Goal: Information Seeking & Learning: Learn about a topic

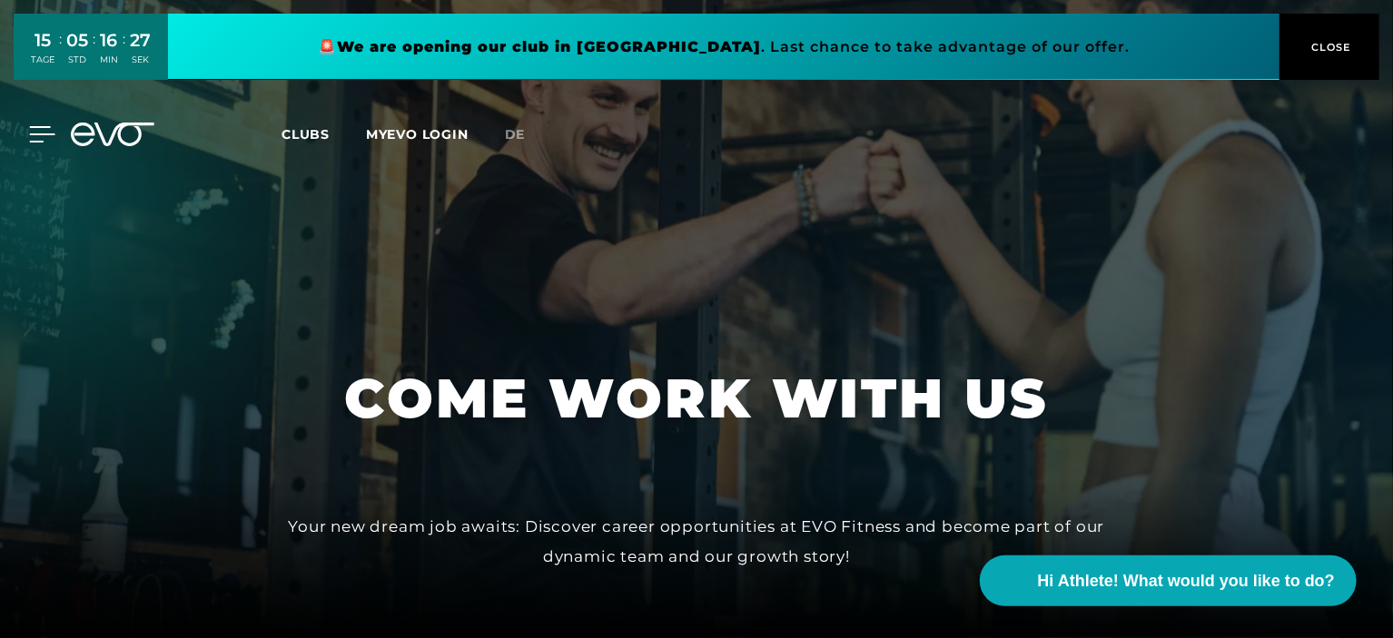
click at [31, 133] on icon at bounding box center [42, 134] width 25 height 15
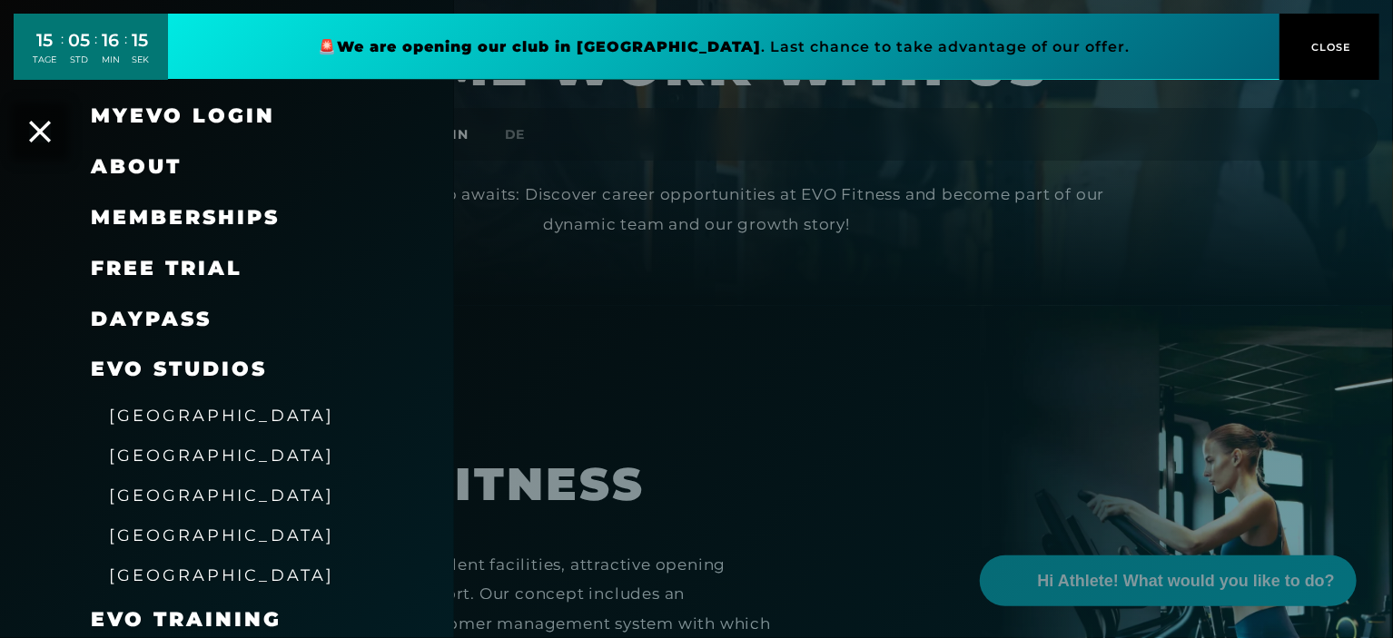
click at [159, 460] on span "[GEOGRAPHIC_DATA]" at bounding box center [221, 455] width 225 height 19
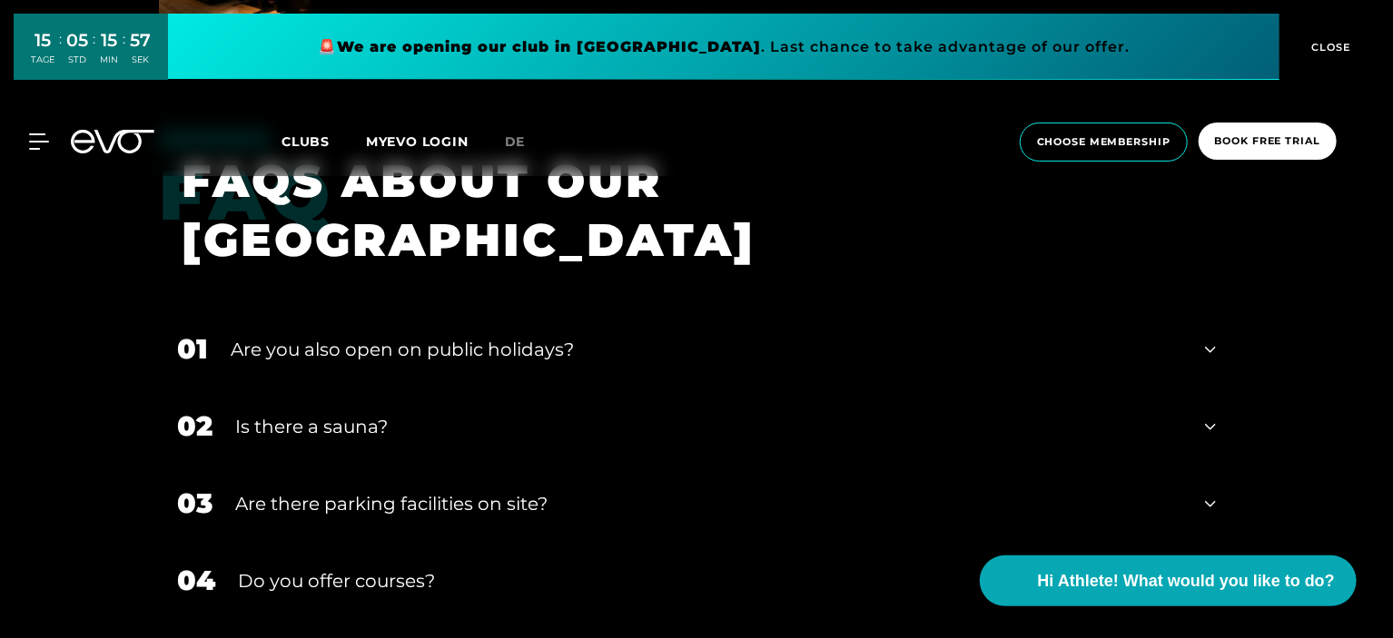
scroll to position [5658, 0]
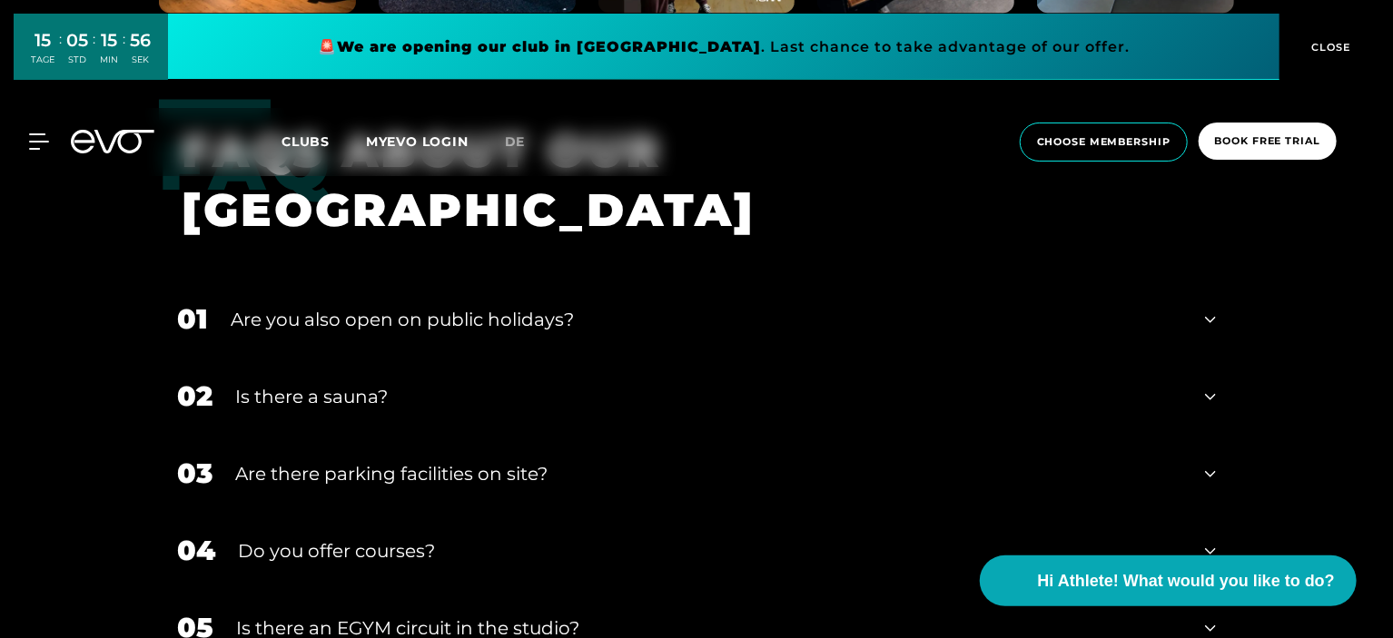
click at [1191, 358] on div "02 Is there a sauna?" at bounding box center [696, 396] width 1075 height 77
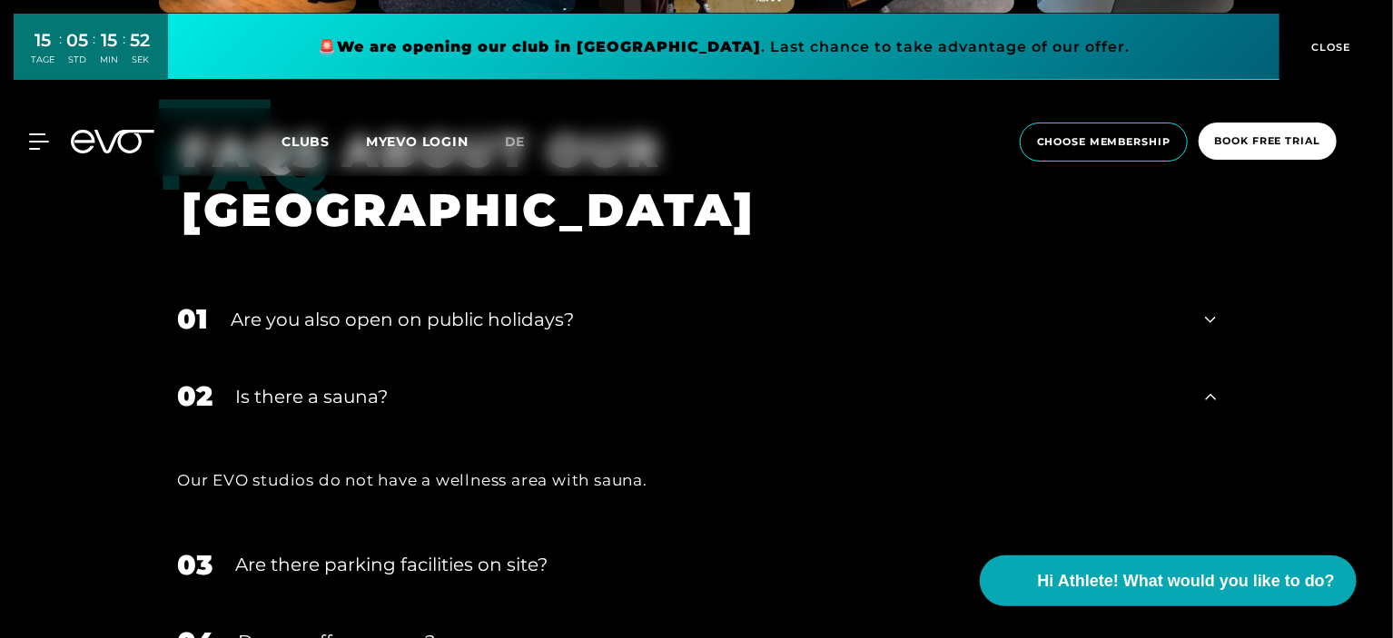
click at [1191, 358] on div "02 Is there a sauna?" at bounding box center [696, 396] width 1075 height 77
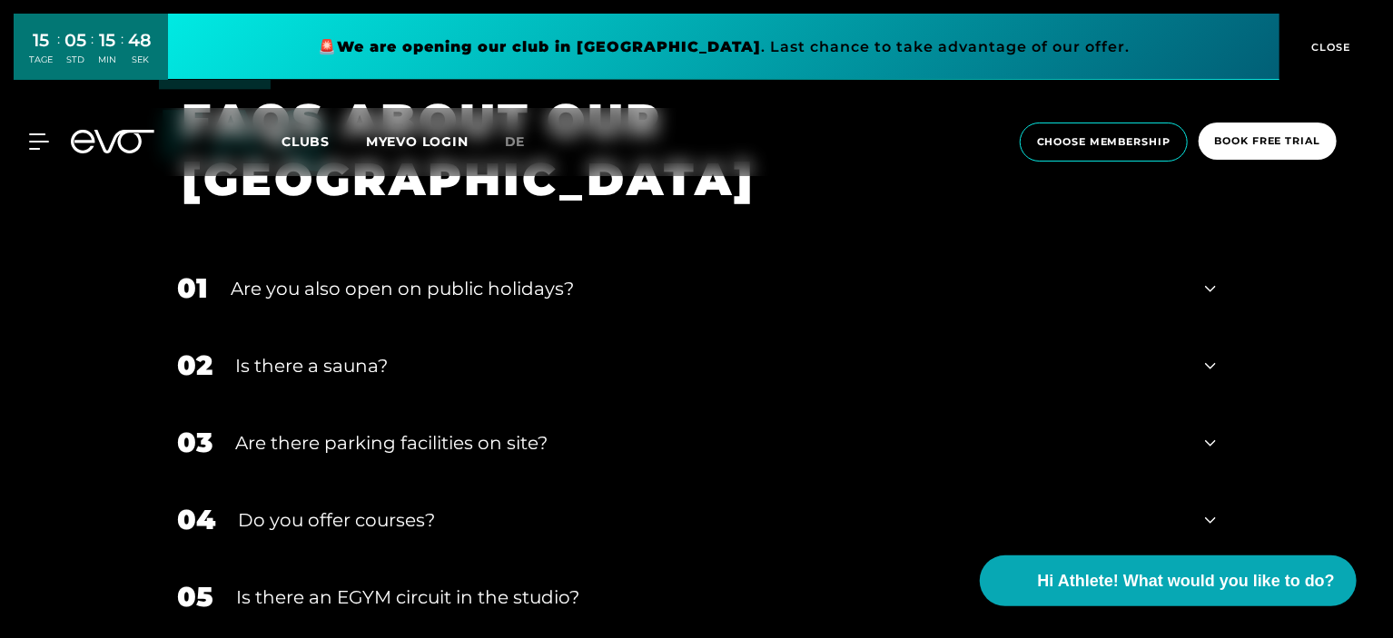
scroll to position [5711, 0]
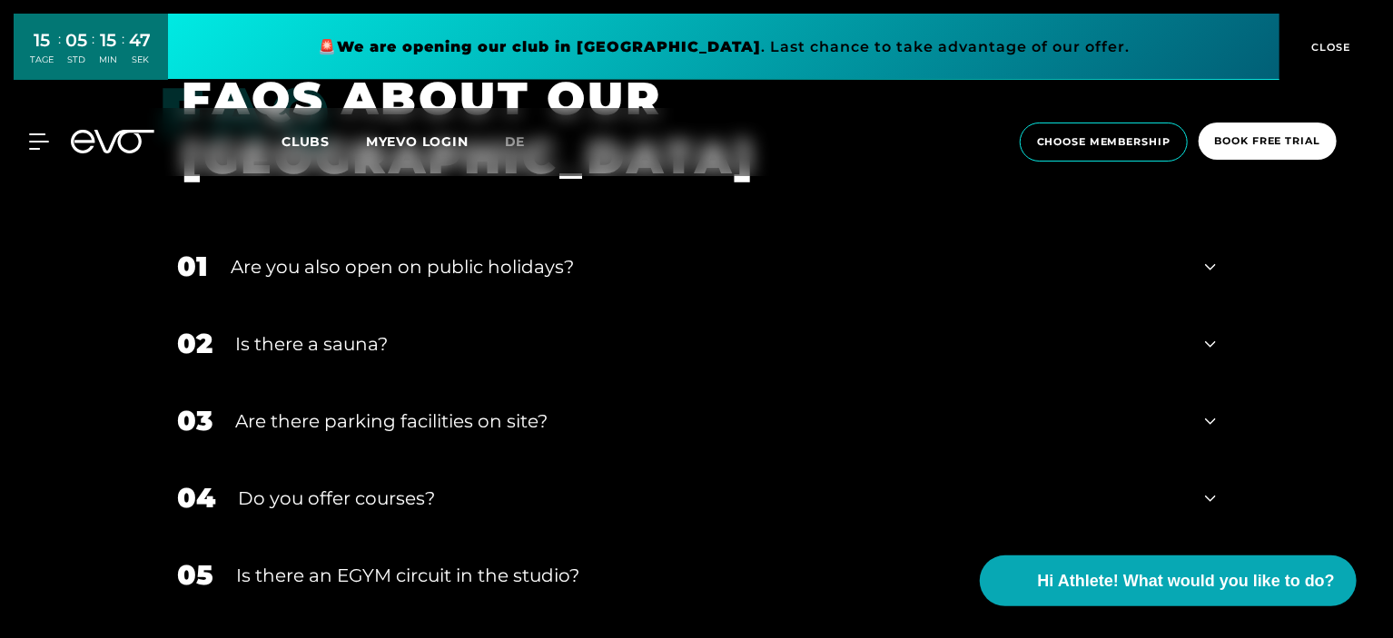
click at [1159, 485] on div "Do you offer courses?" at bounding box center [710, 498] width 944 height 27
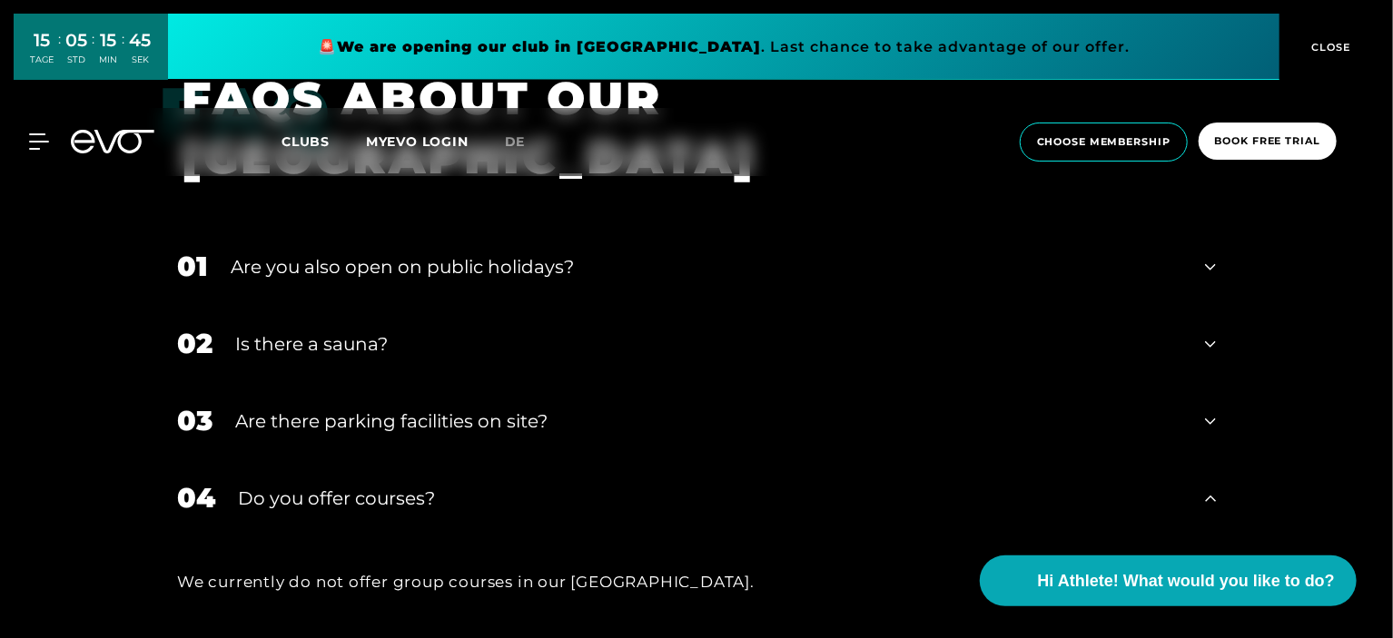
click at [1159, 485] on div "Do you offer courses?" at bounding box center [710, 498] width 944 height 27
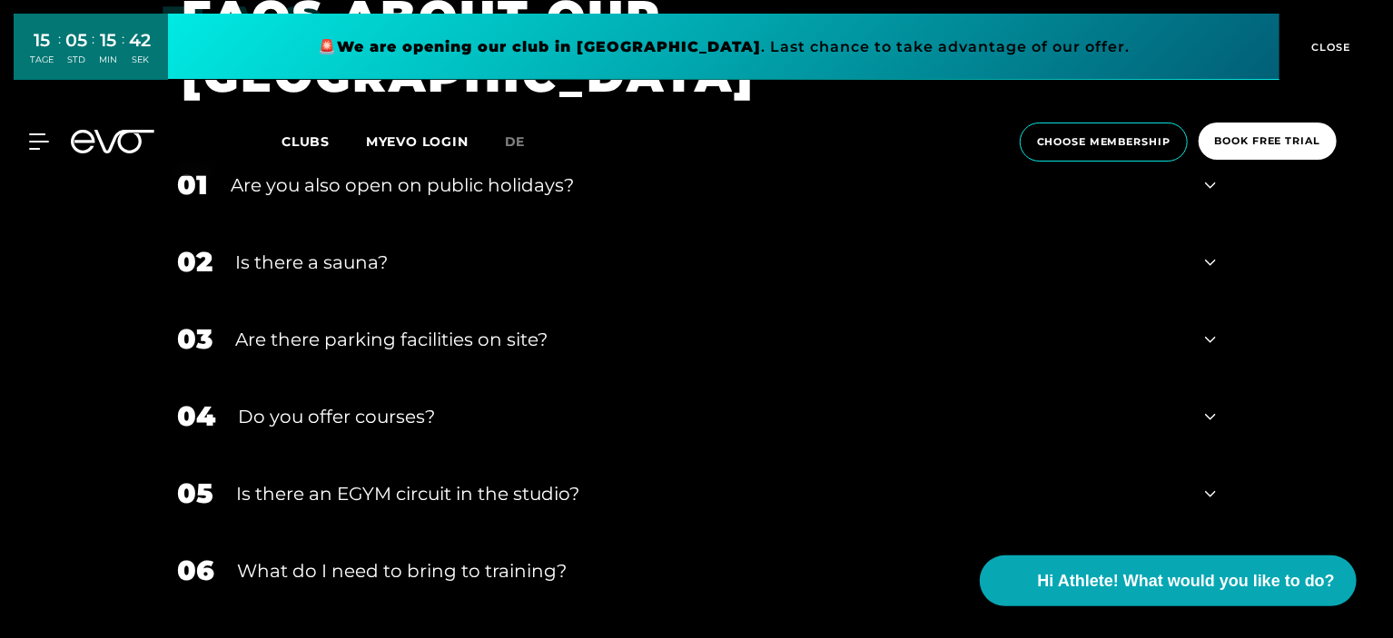
scroll to position [5741, 0]
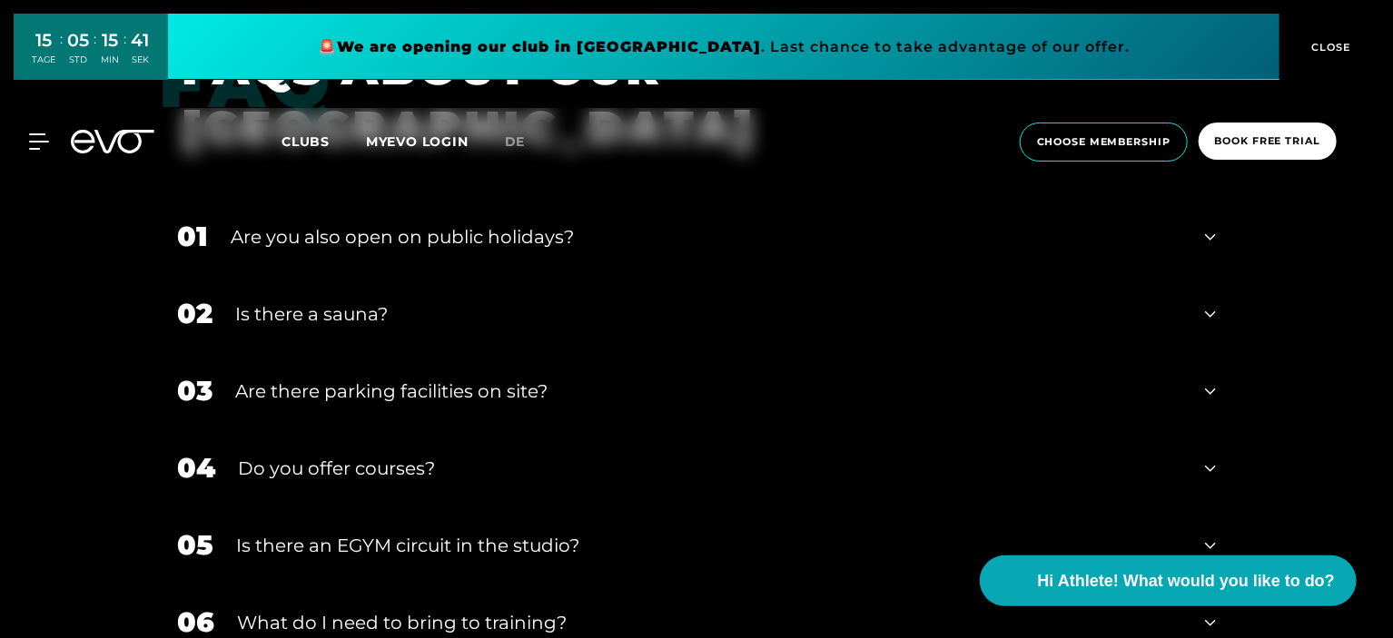
click at [1201, 584] on div "06 What do I need to bring to training?" at bounding box center [696, 622] width 1075 height 77
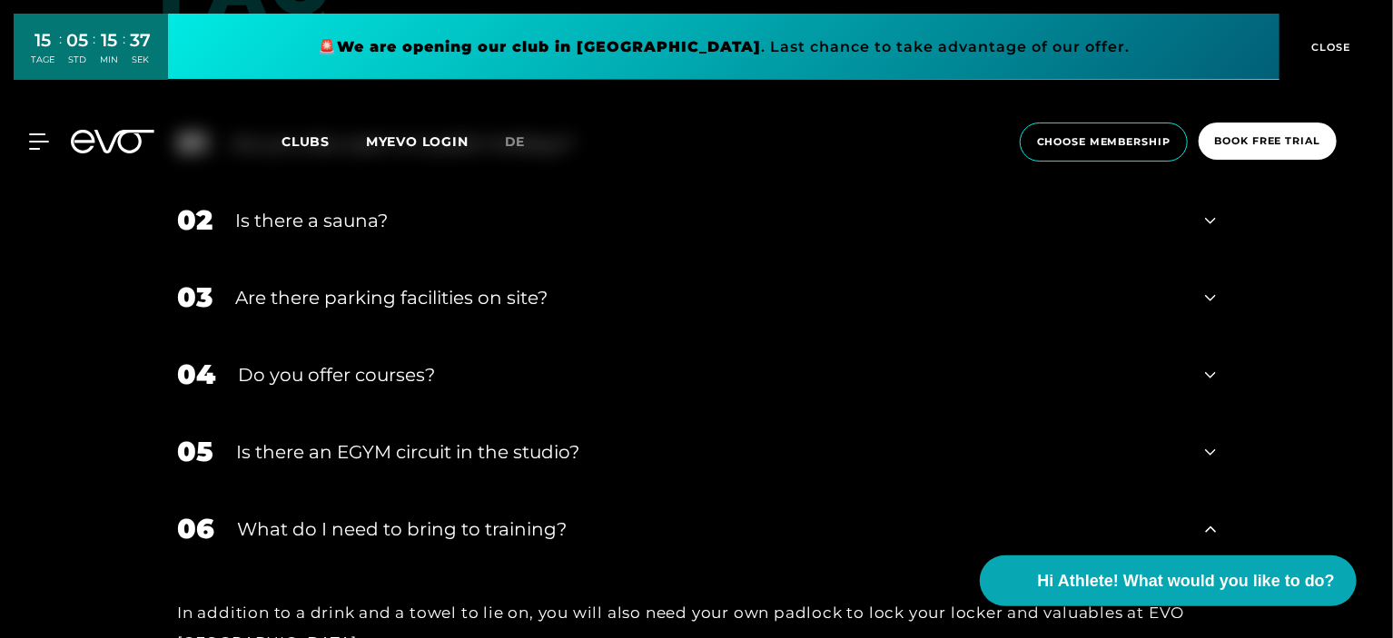
scroll to position [5835, 0]
click at [980, 489] on div "06 What do I need to bring to training?" at bounding box center [696, 527] width 1075 height 77
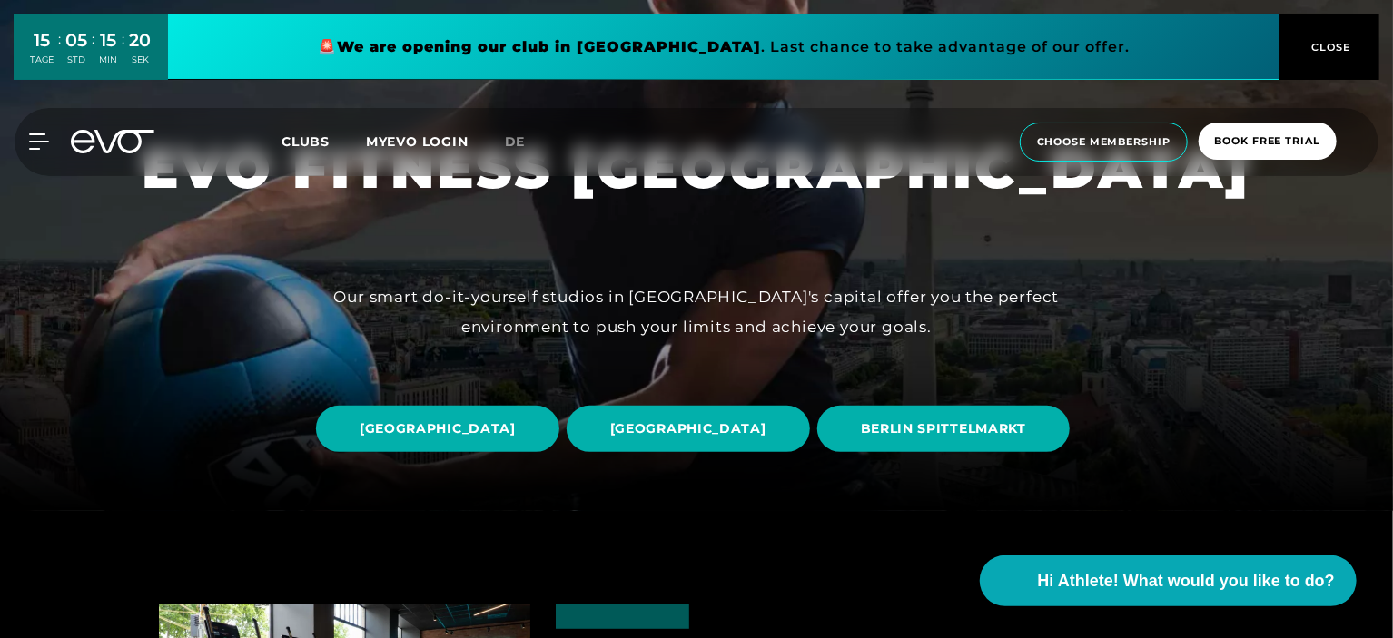
scroll to position [0, 0]
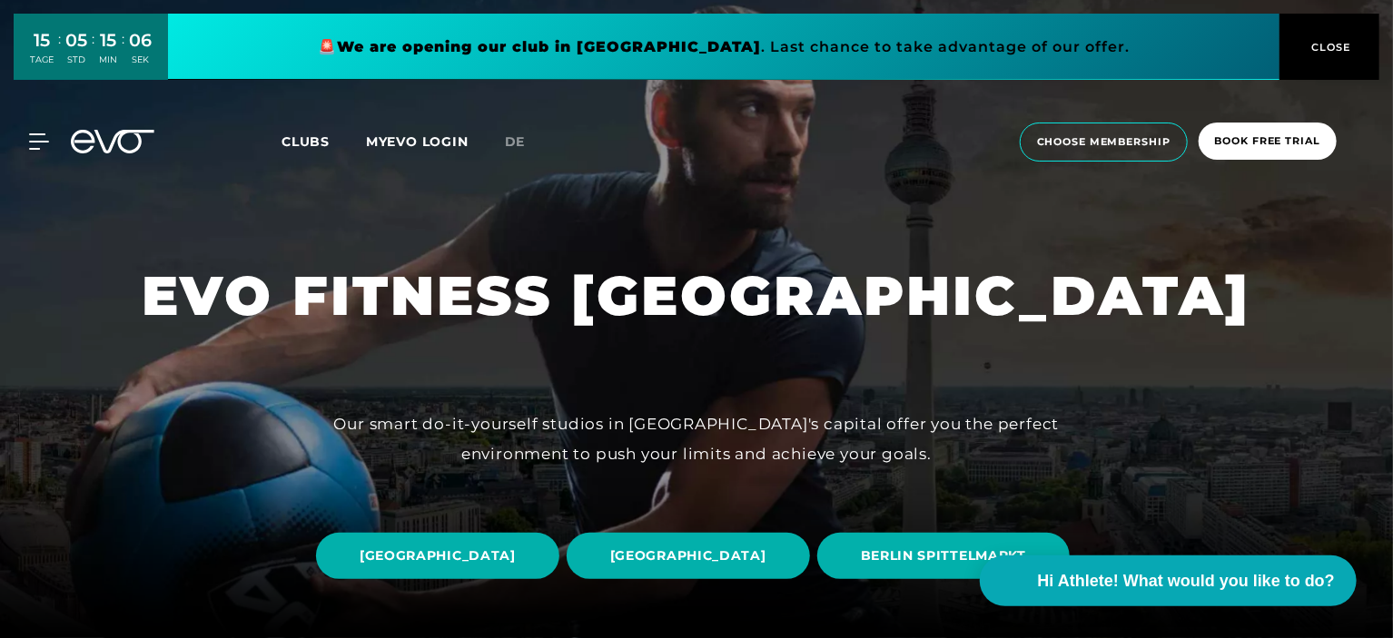
click at [1338, 45] on span "CLOSE" at bounding box center [1329, 47] width 44 height 16
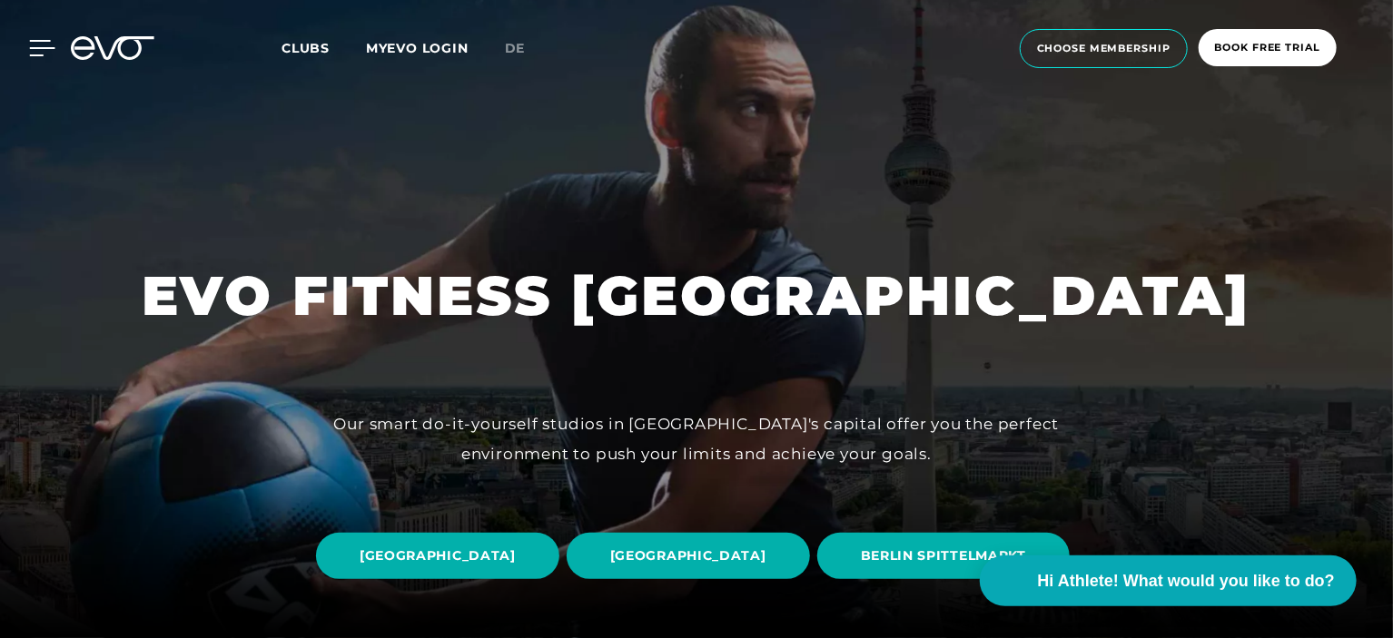
click at [33, 45] on icon at bounding box center [42, 48] width 26 height 16
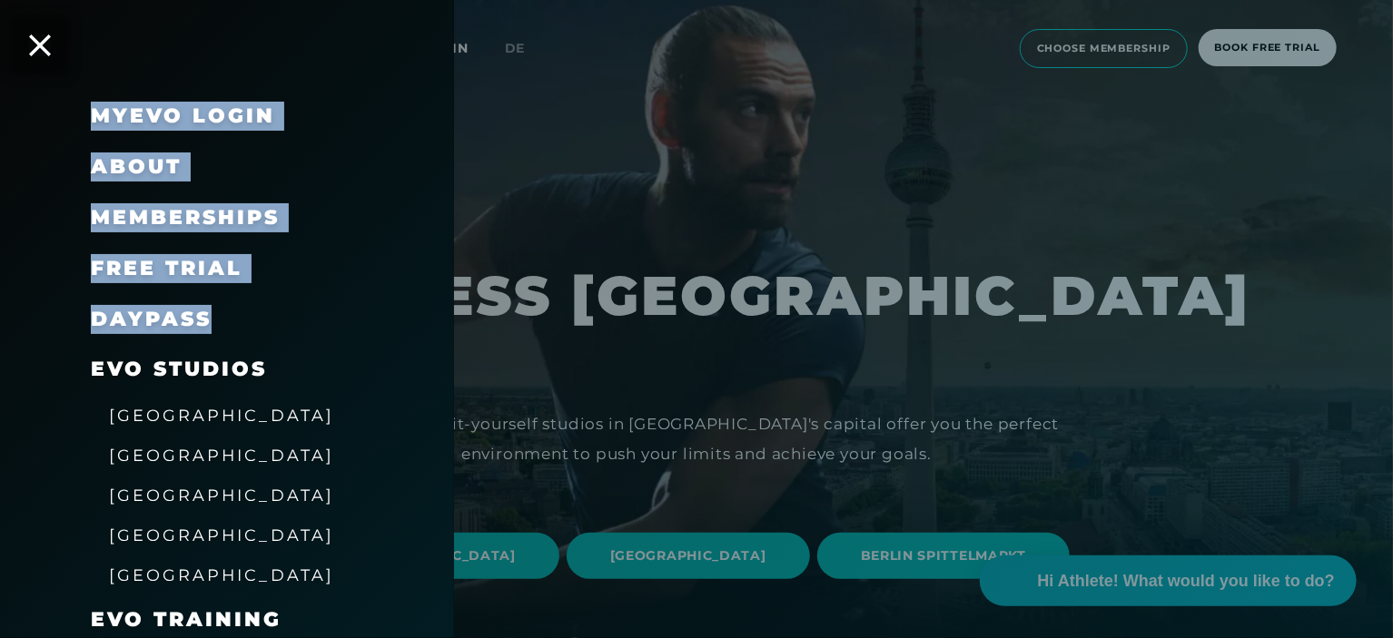
drag, startPoint x: 454, startPoint y: 218, endPoint x: 423, endPoint y: 330, distance: 115.8
click at [444, 311] on div "MyEVO Login About Memberships free trial DAYPASS EVO Studios [GEOGRAPHIC_DATA] …" at bounding box center [696, 319] width 1393 height 638
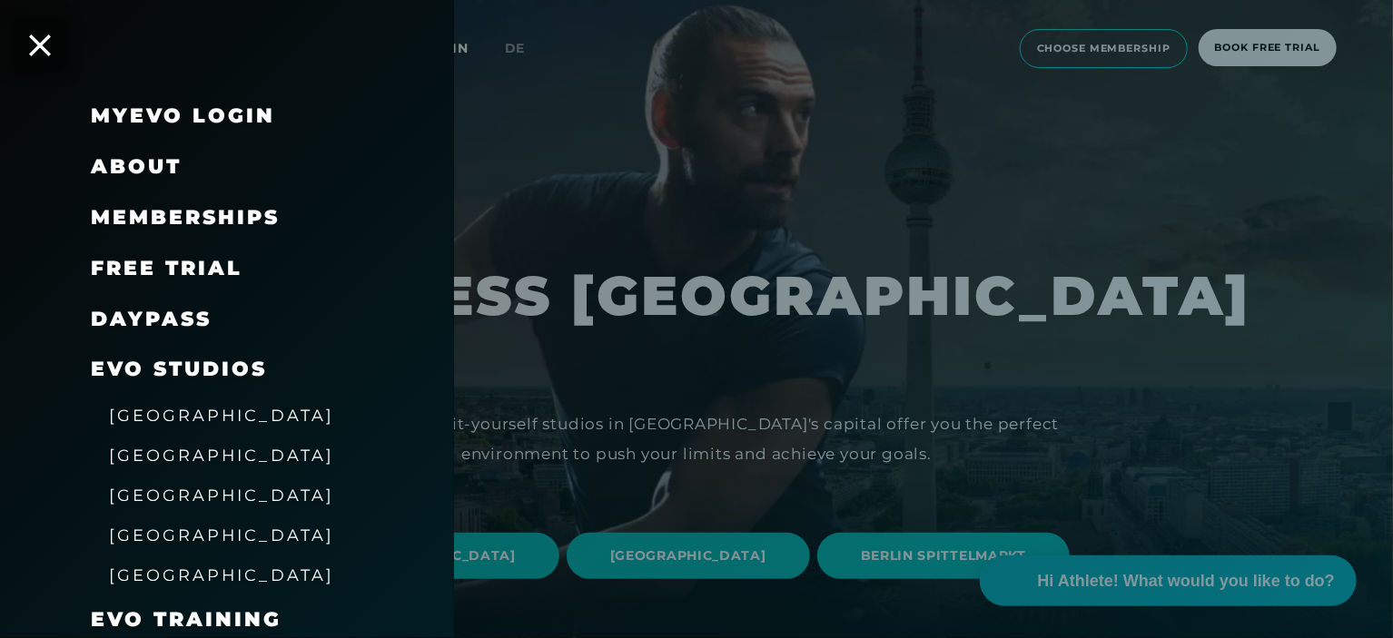
click at [329, 333] on div "DAYPASS" at bounding box center [250, 319] width 318 height 51
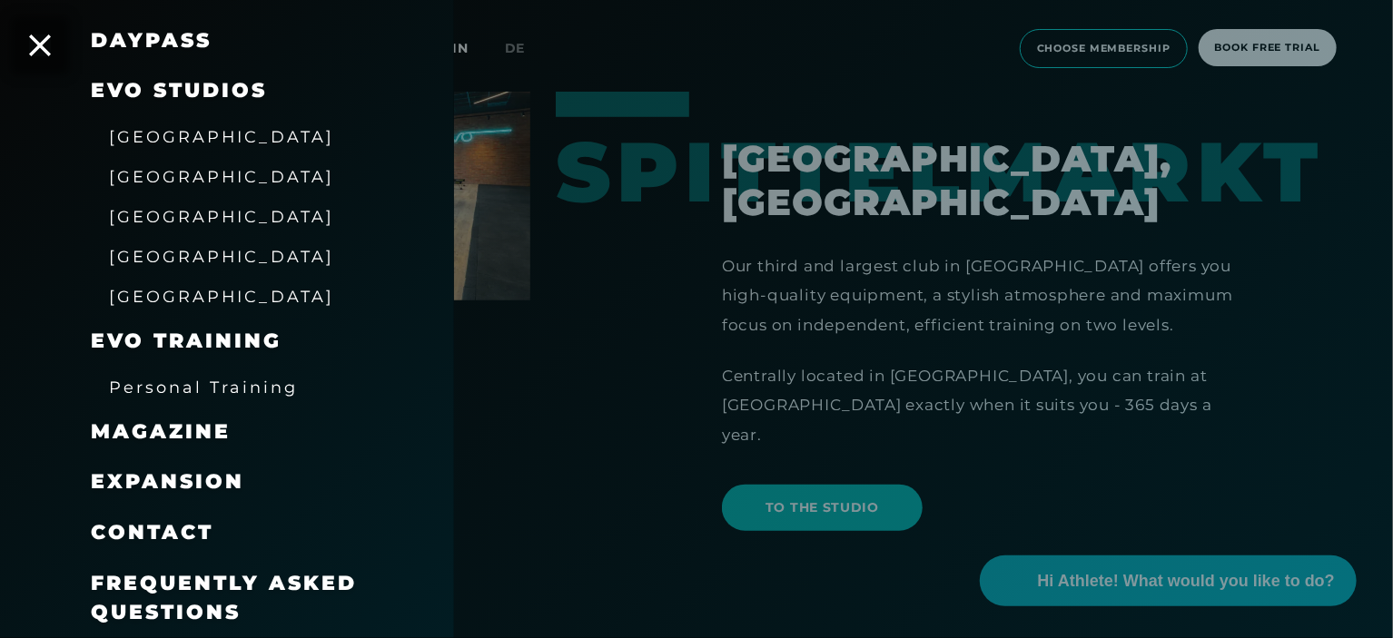
scroll to position [665, 0]
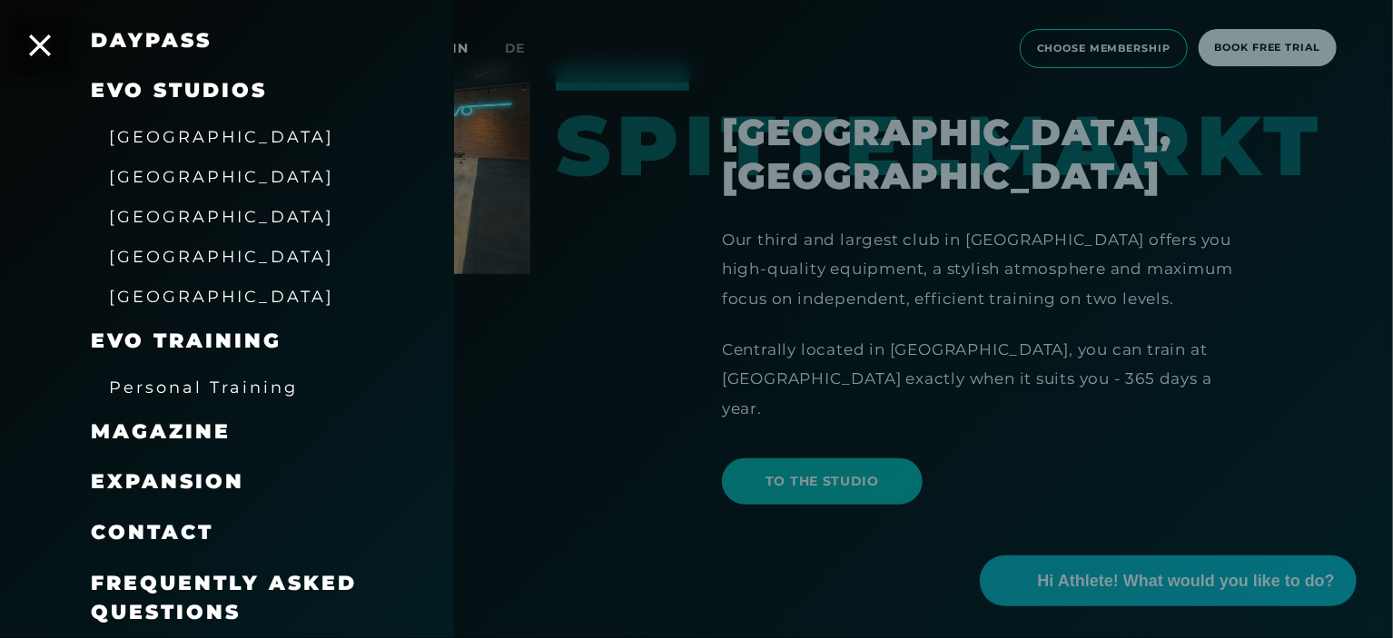
click at [218, 586] on span "Frequently asked questions" at bounding box center [224, 598] width 266 height 54
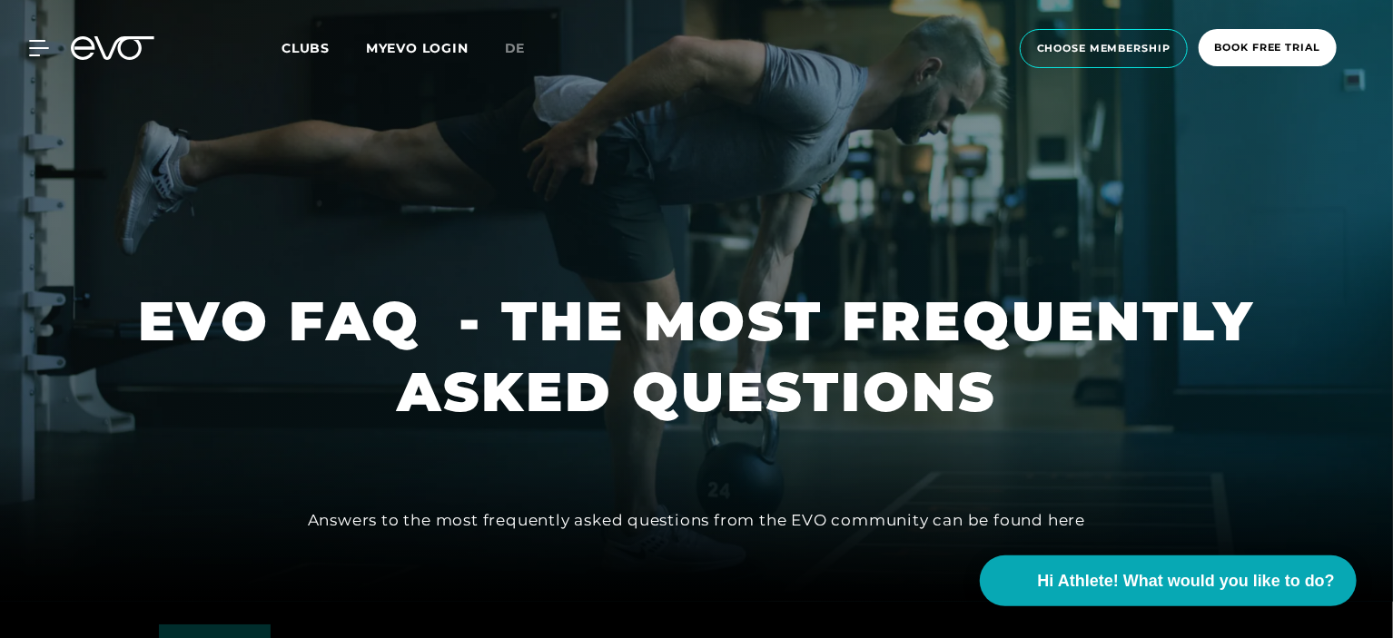
scroll to position [25, 0]
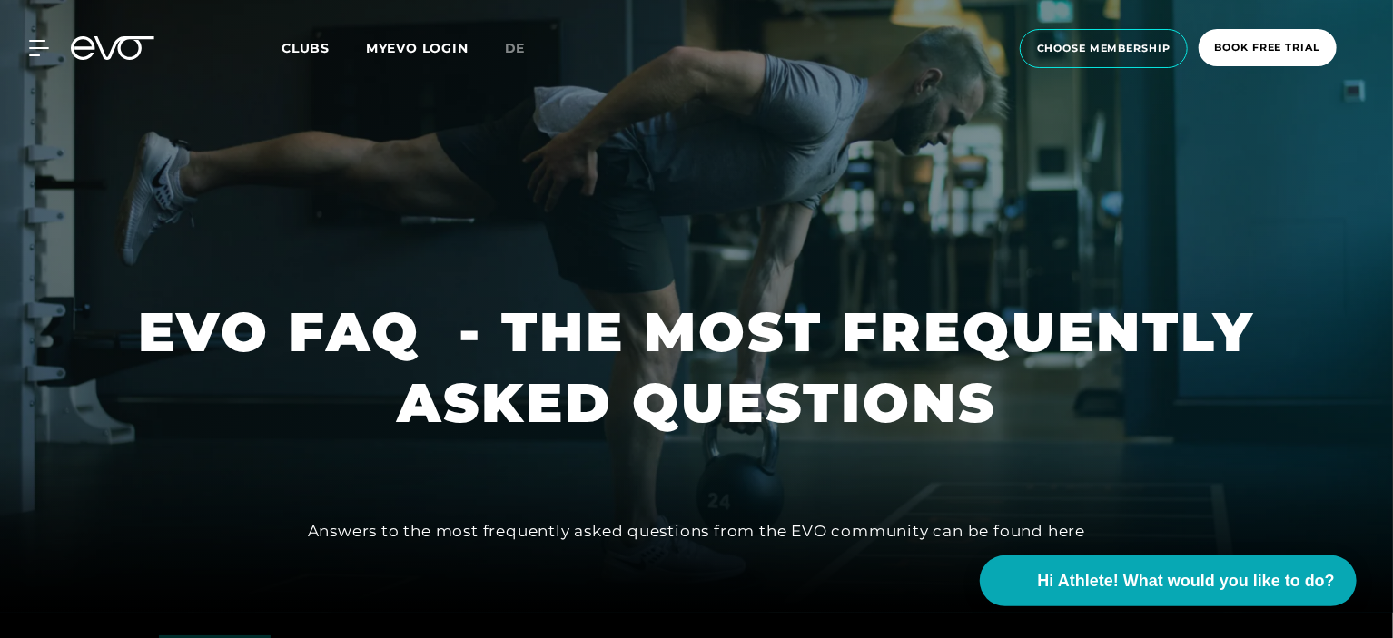
click at [54, 60] on div "MyEVO Login About Memberships free trial DAYPASS EVO Studios [GEOGRAPHIC_DATA] …" at bounding box center [696, 49] width 1385 height 68
click at [30, 54] on icon at bounding box center [42, 48] width 25 height 15
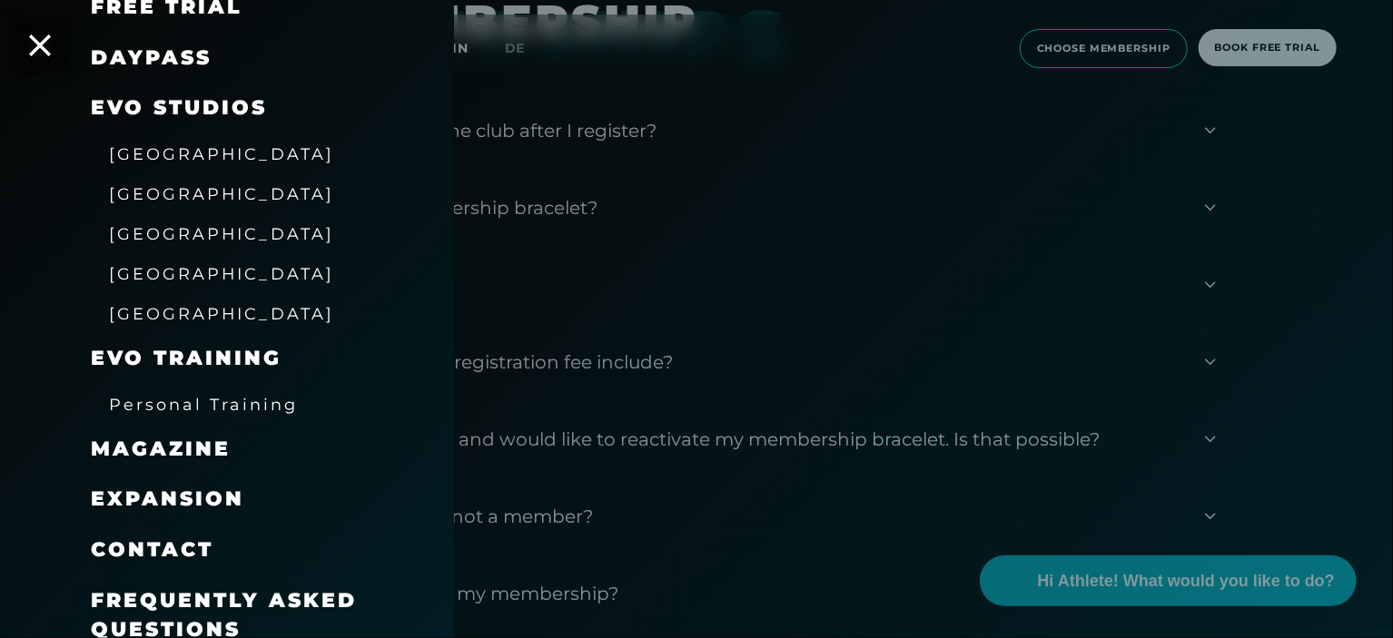
scroll to position [279, 0]
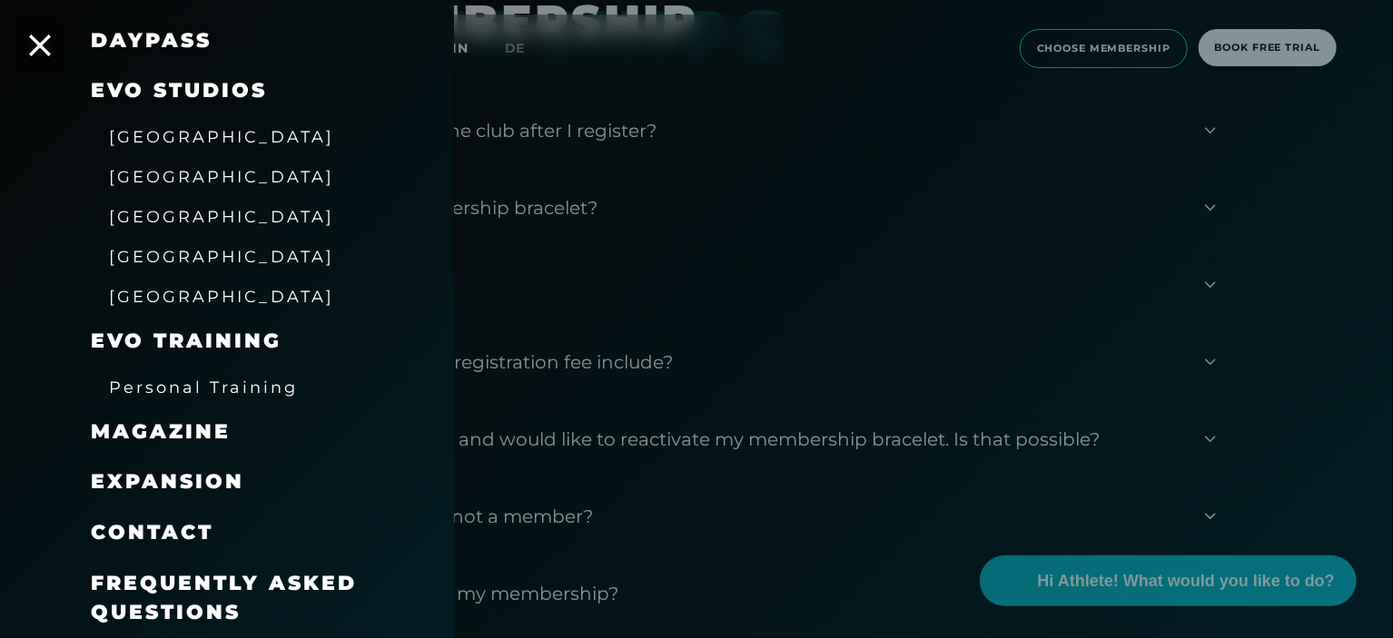
click at [149, 489] on span "Expansion" at bounding box center [167, 481] width 153 height 25
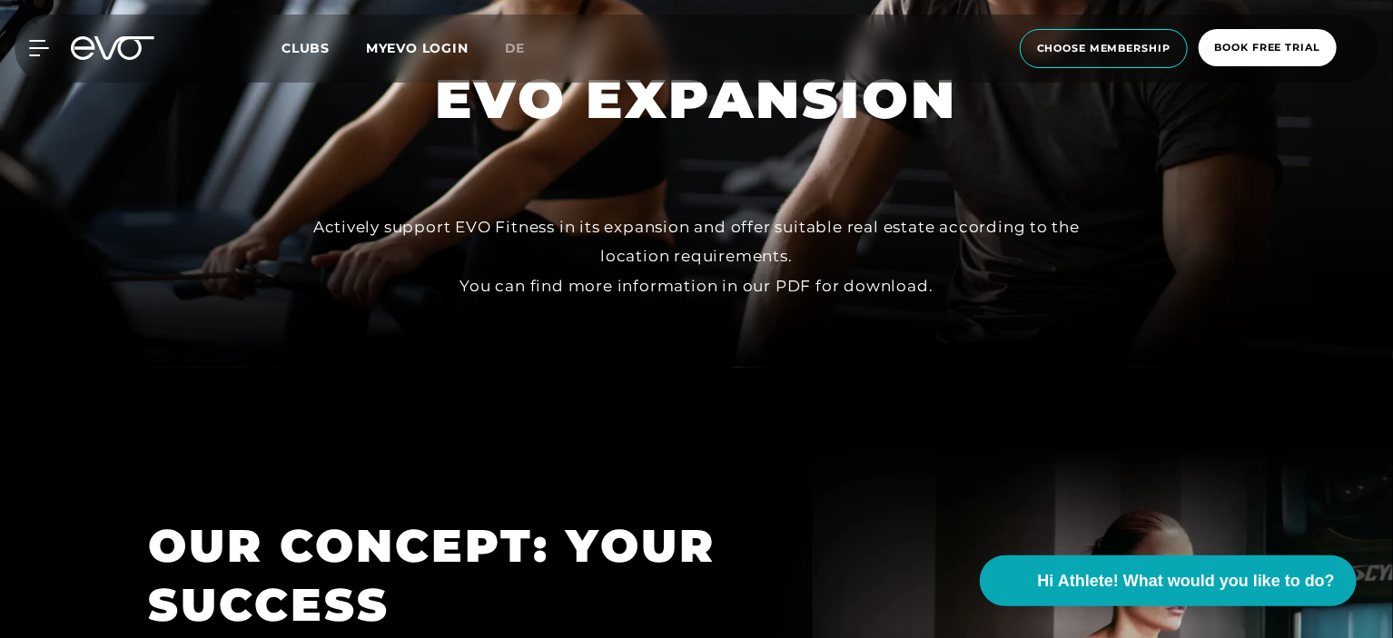
scroll to position [135, 0]
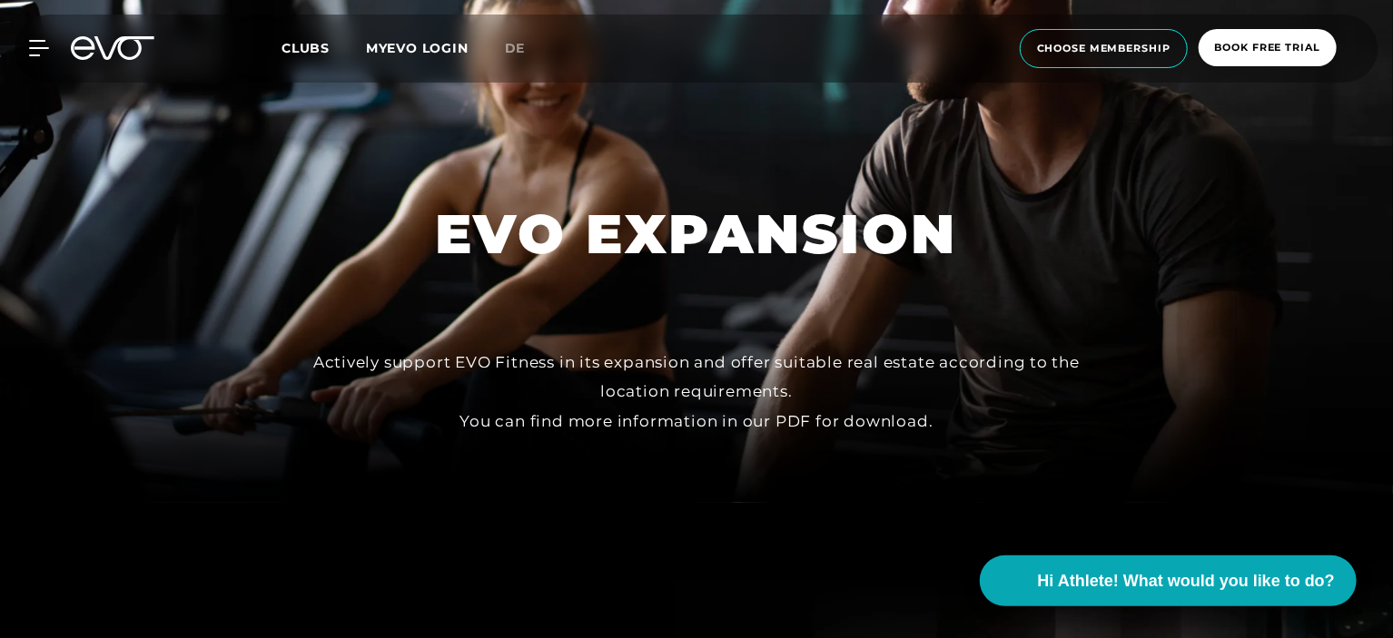
click at [48, 38] on div "MyEVO Login About Memberships free trial DAYPASS EVO Studios [GEOGRAPHIC_DATA] …" at bounding box center [696, 49] width 1385 height 68
click at [39, 43] on icon at bounding box center [42, 48] width 26 height 16
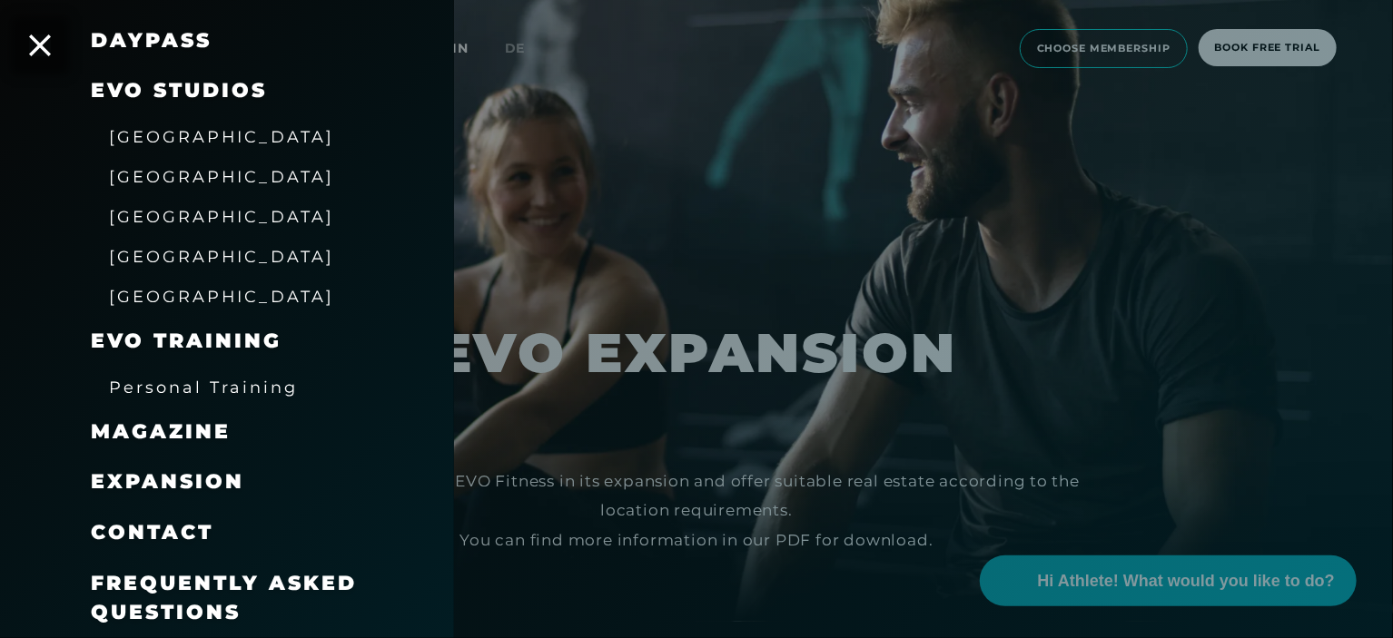
scroll to position [0, 0]
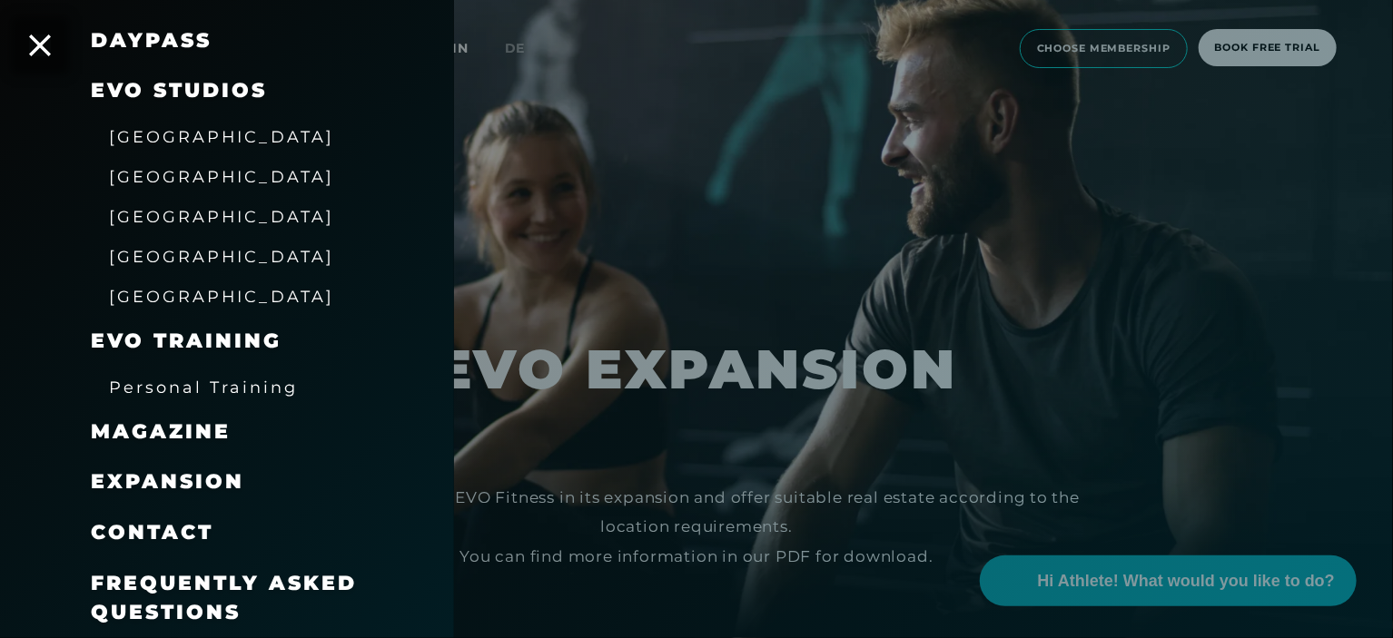
click at [141, 176] on span "[GEOGRAPHIC_DATA]" at bounding box center [221, 176] width 225 height 19
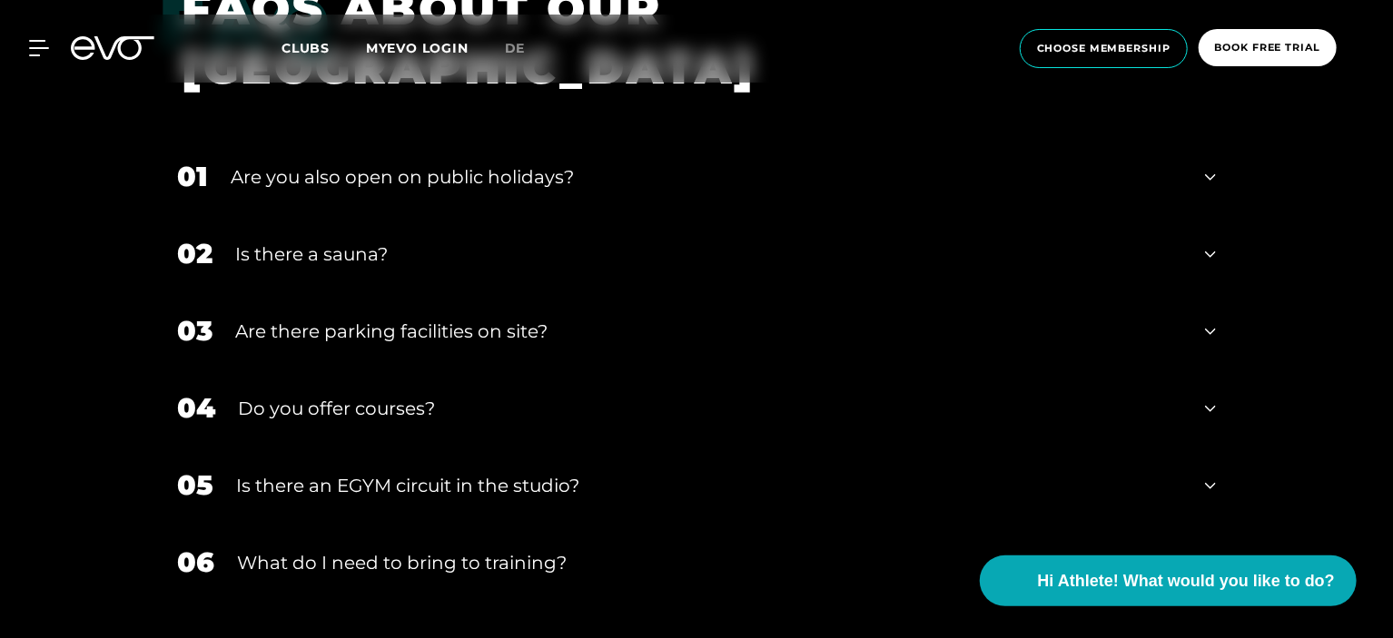
scroll to position [5935, 0]
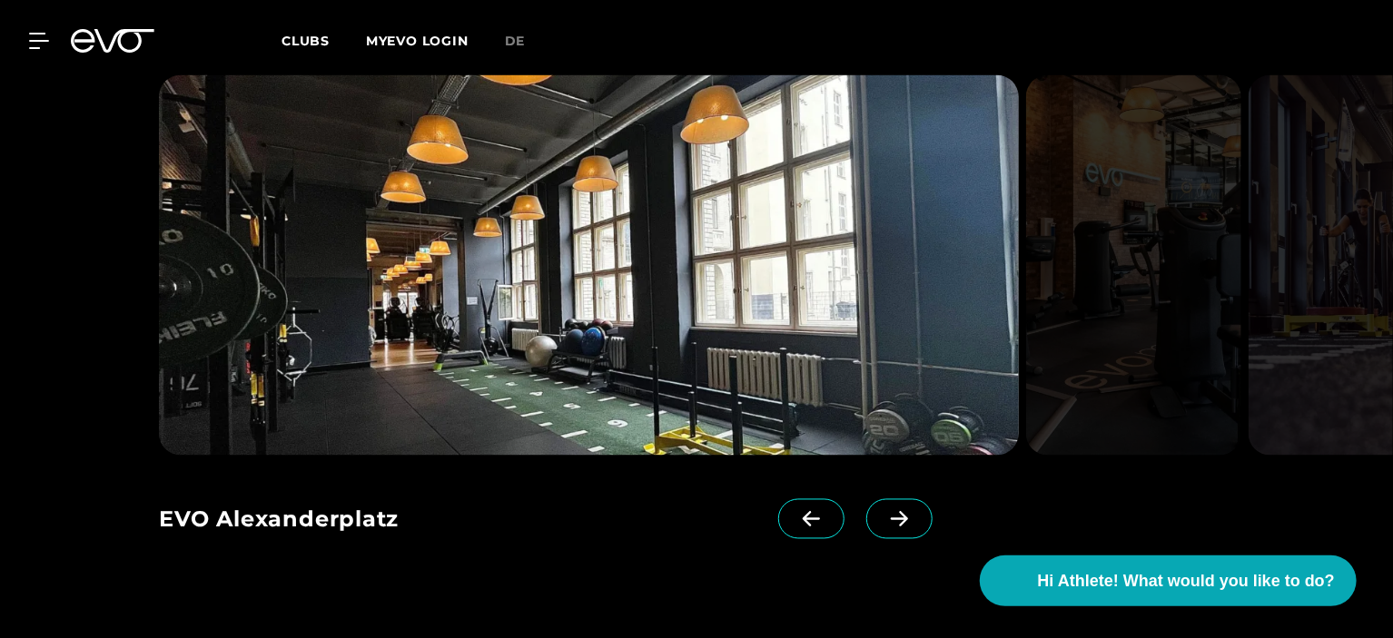
scroll to position [1502, 0]
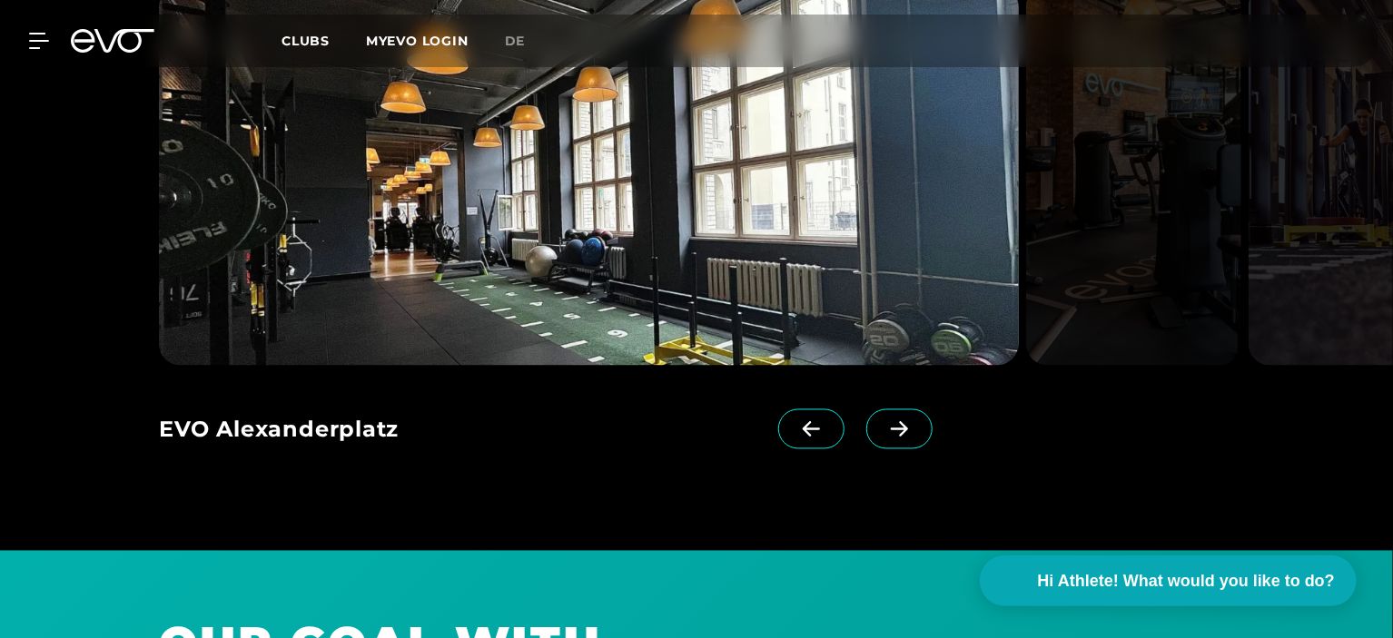
click at [883, 421] on icon at bounding box center [899, 429] width 32 height 16
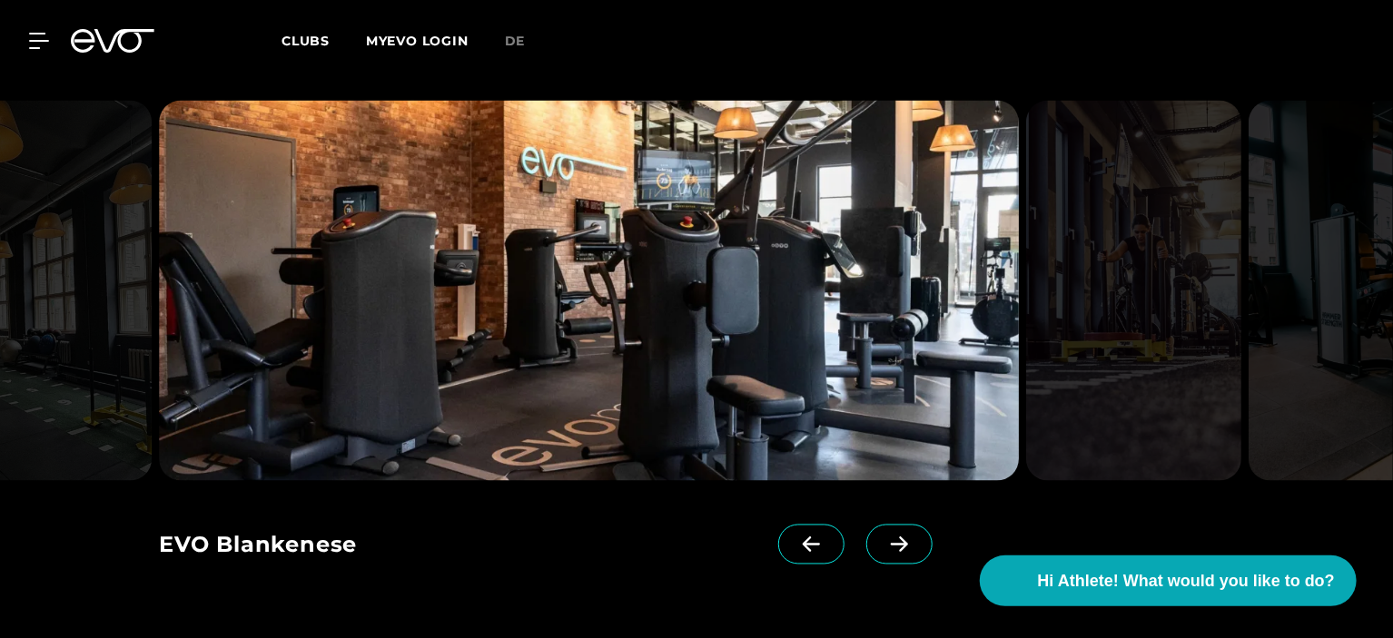
scroll to position [1373, 0]
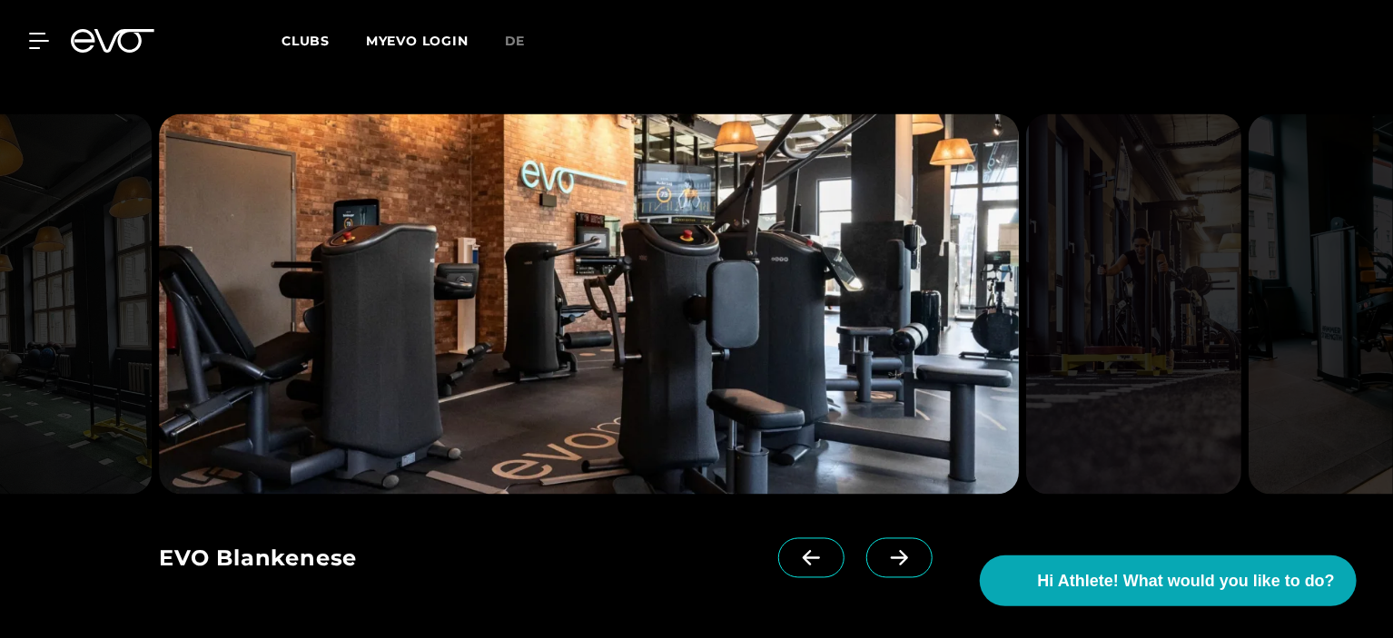
click at [866, 538] on span at bounding box center [899, 558] width 66 height 40
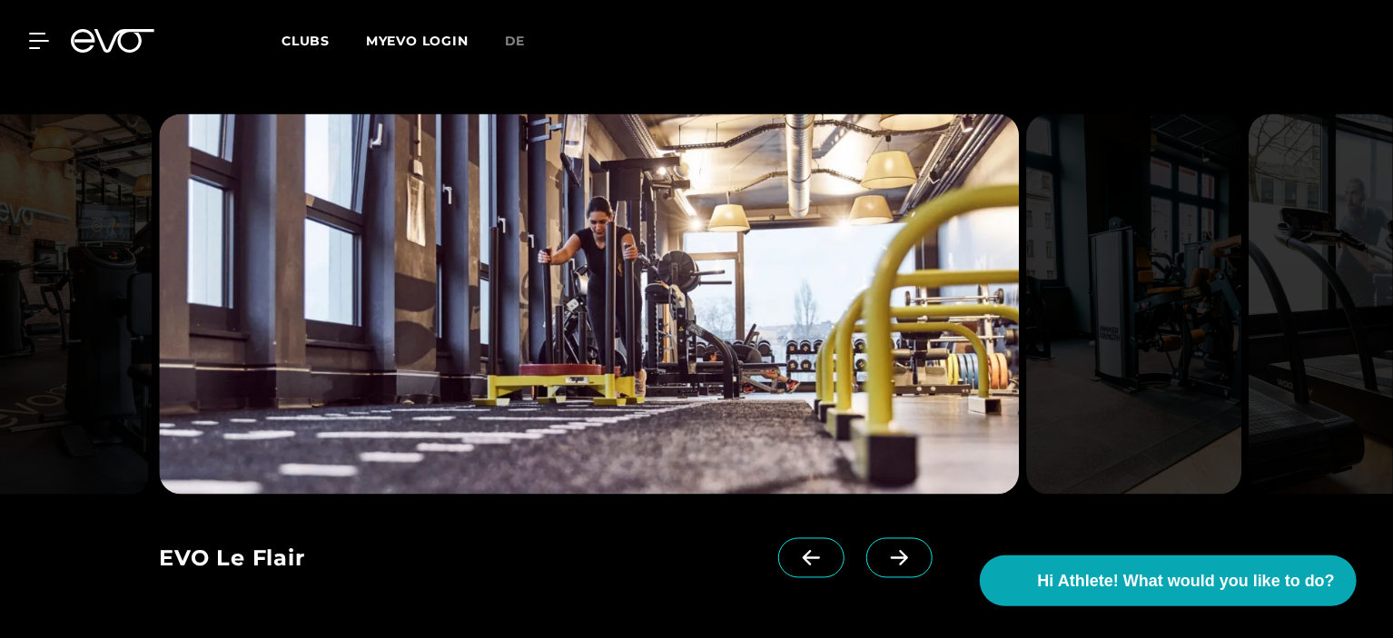
click at [866, 538] on span at bounding box center [899, 558] width 66 height 40
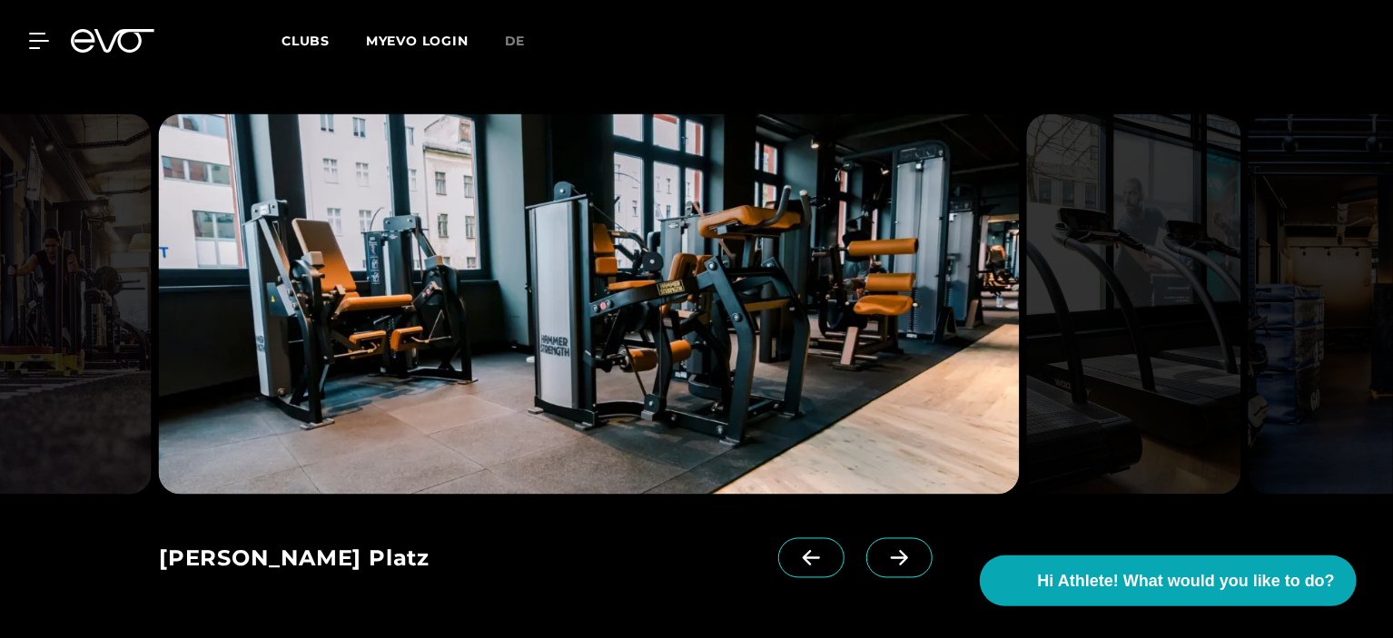
click at [866, 538] on span at bounding box center [899, 558] width 66 height 40
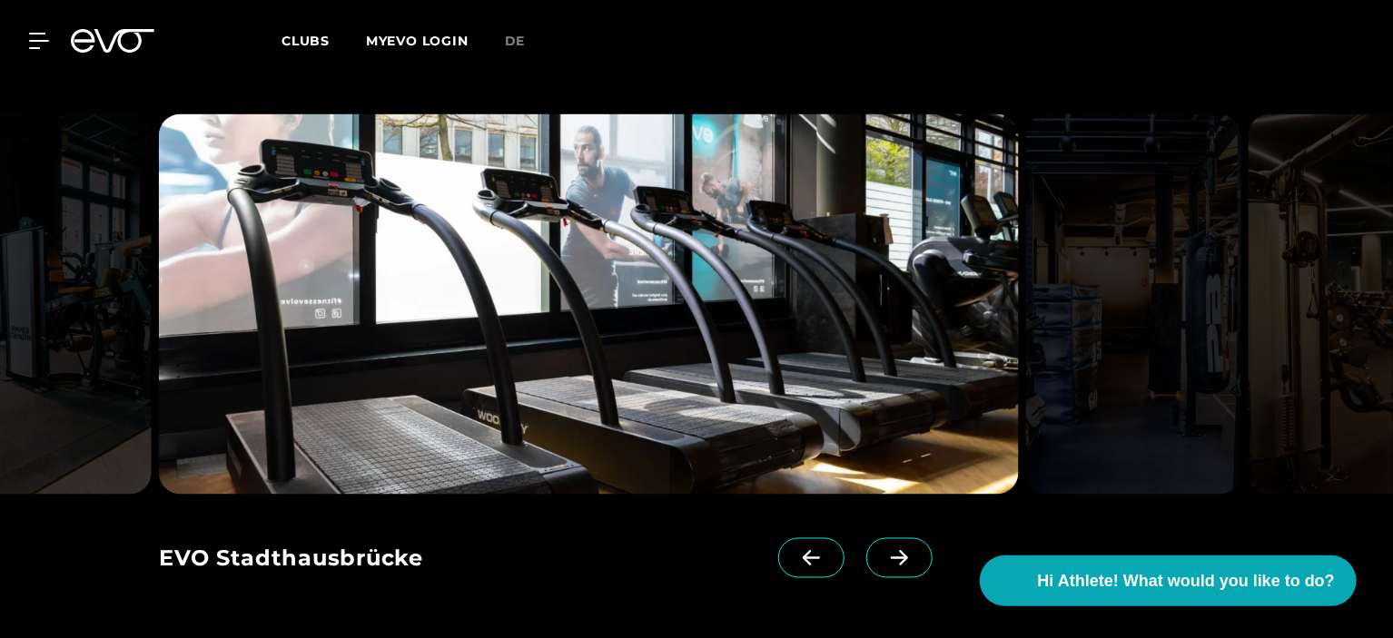
click at [866, 538] on span at bounding box center [899, 558] width 66 height 40
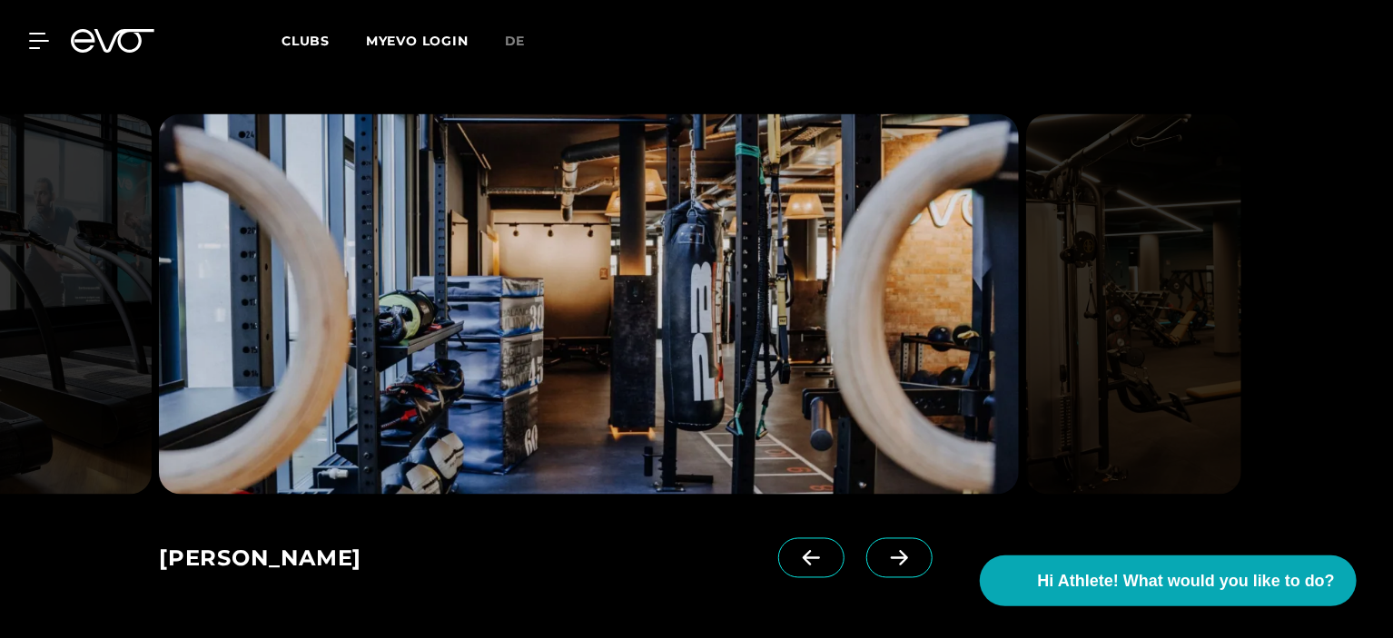
click at [778, 550] on span at bounding box center [811, 558] width 66 height 40
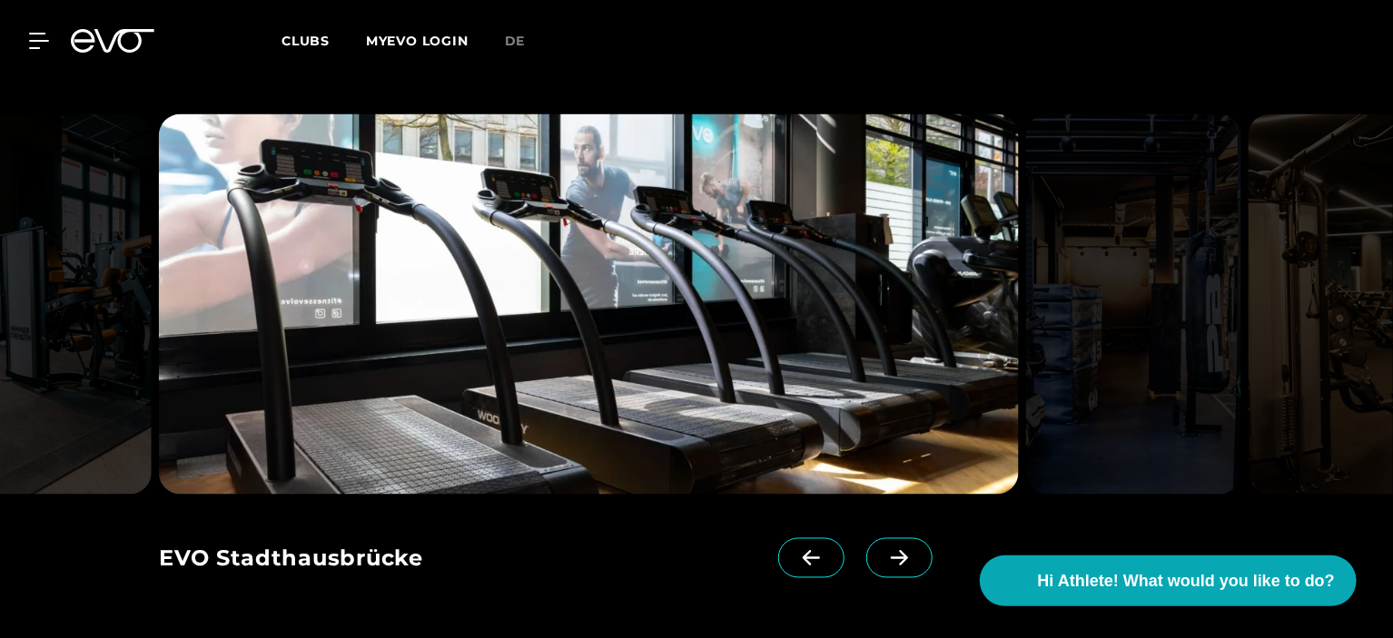
click at [880, 545] on span at bounding box center [899, 558] width 66 height 40
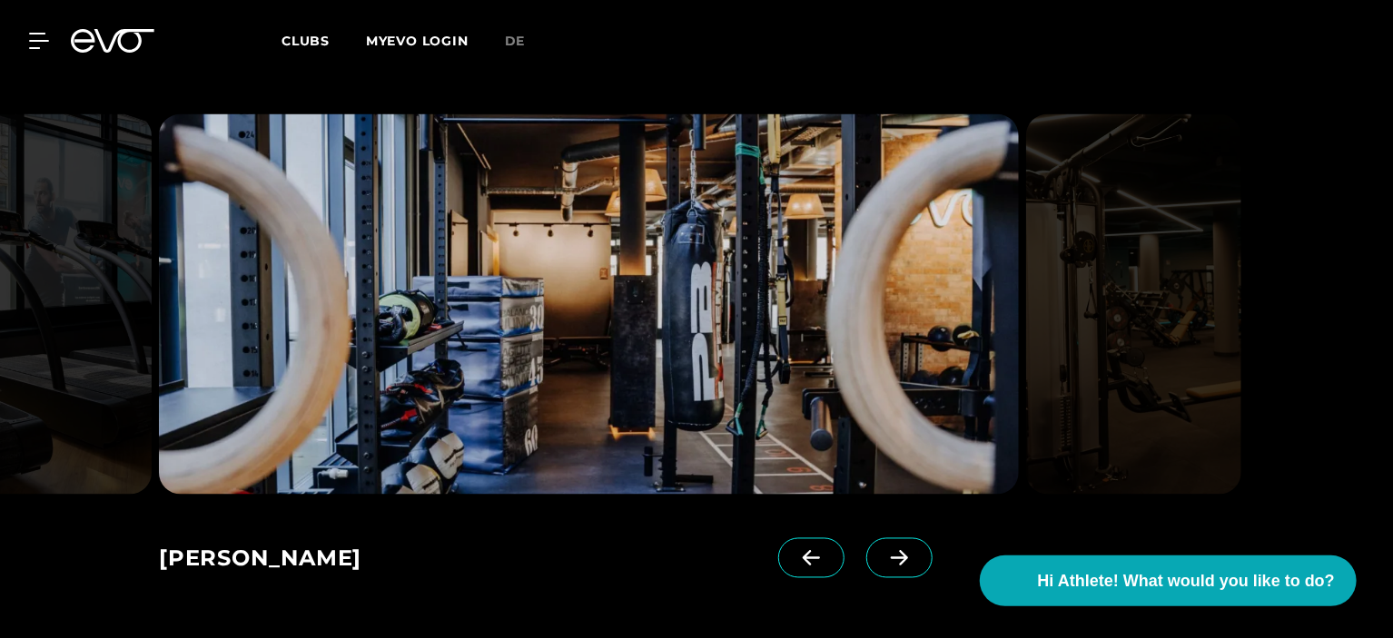
click at [880, 545] on span at bounding box center [899, 558] width 66 height 40
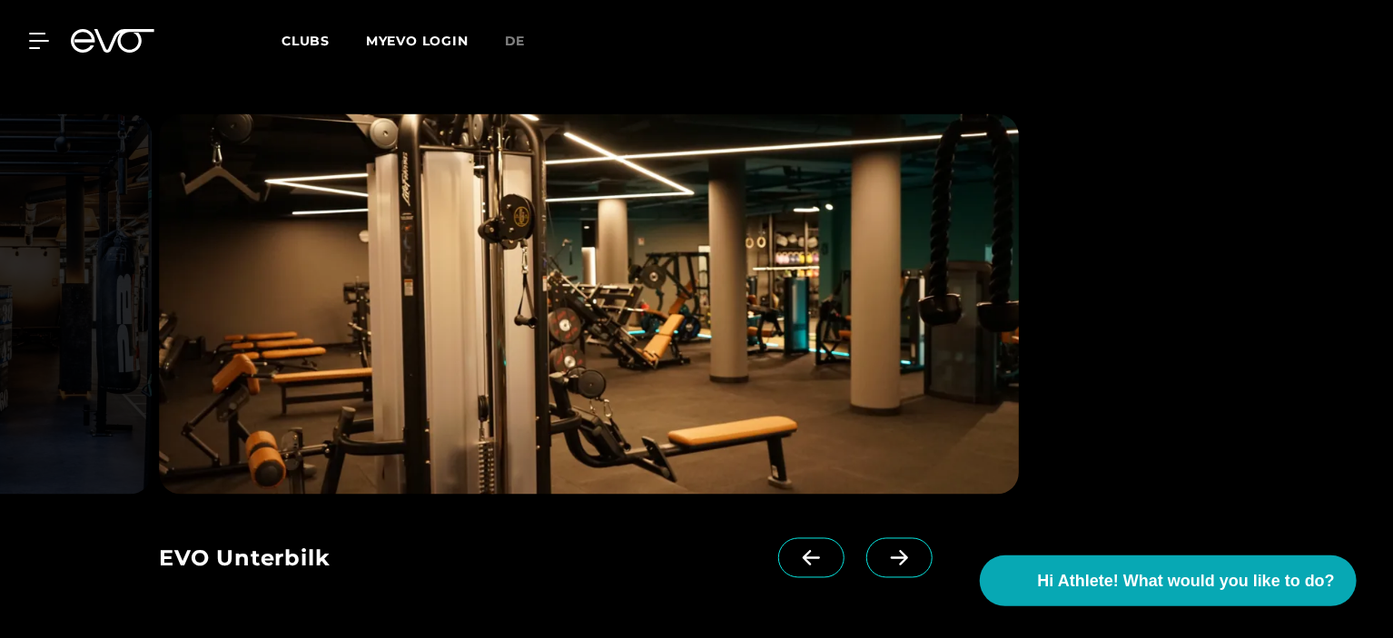
click at [882, 544] on span at bounding box center [899, 558] width 66 height 40
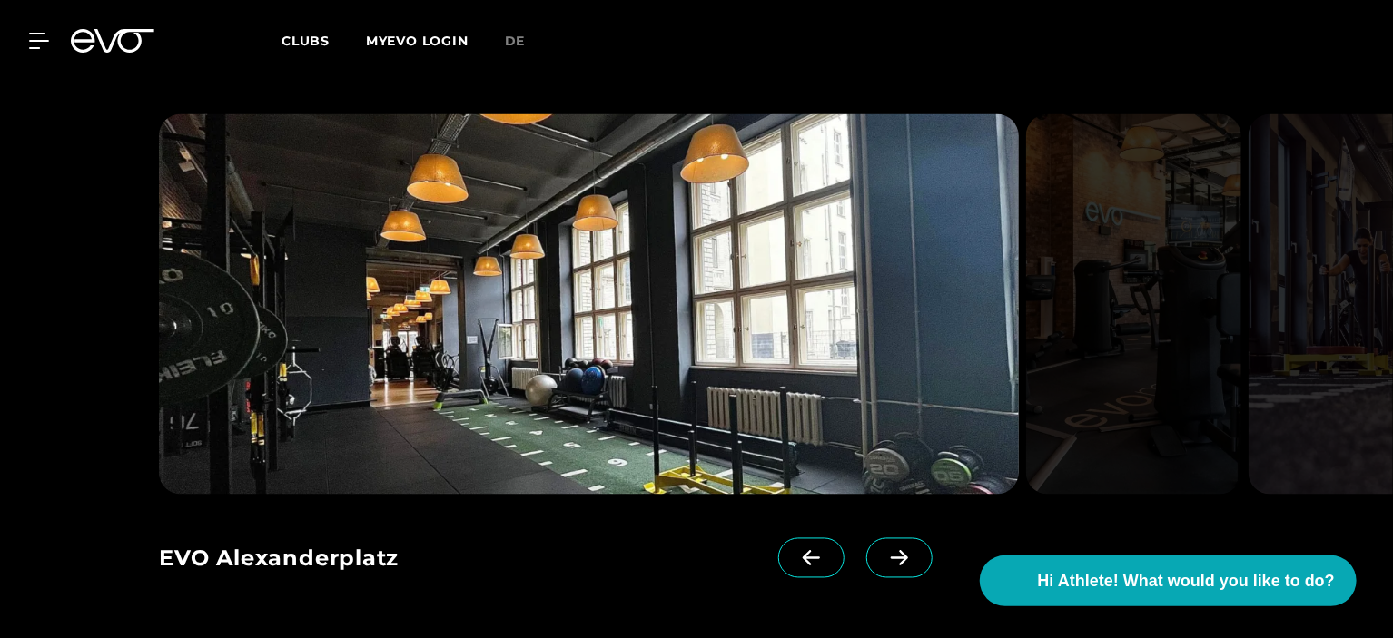
click at [778, 547] on span at bounding box center [811, 558] width 66 height 40
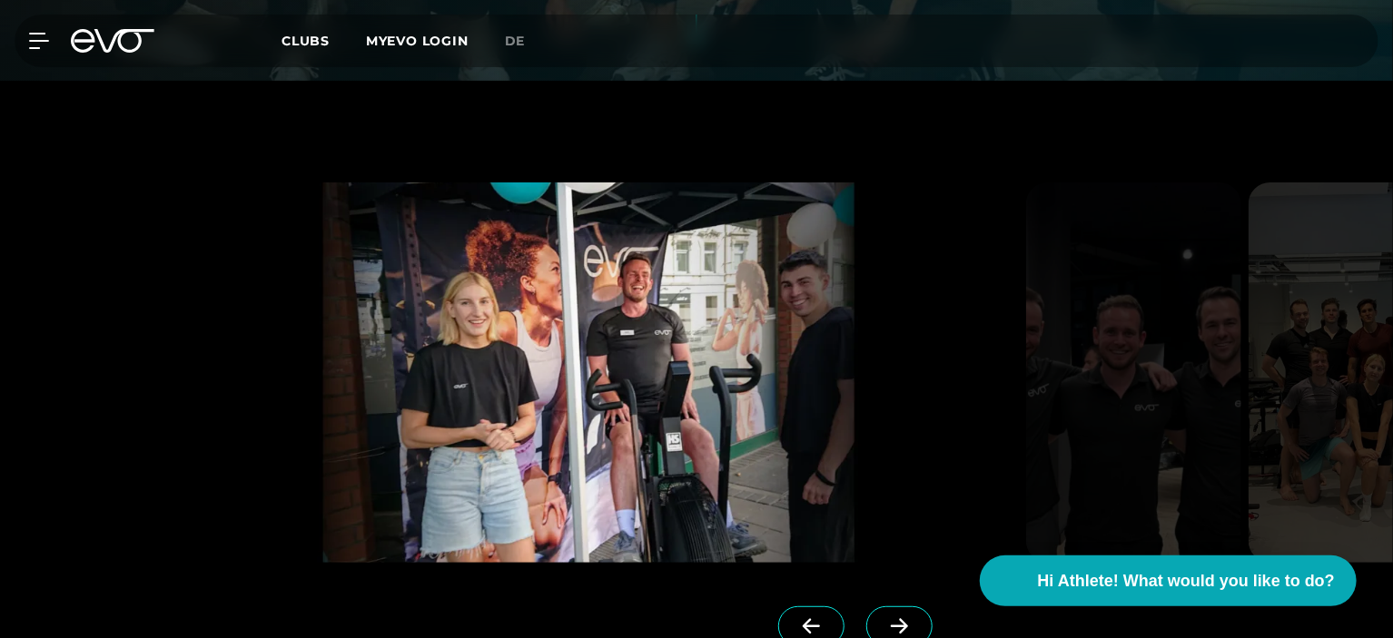
scroll to position [3693, 0]
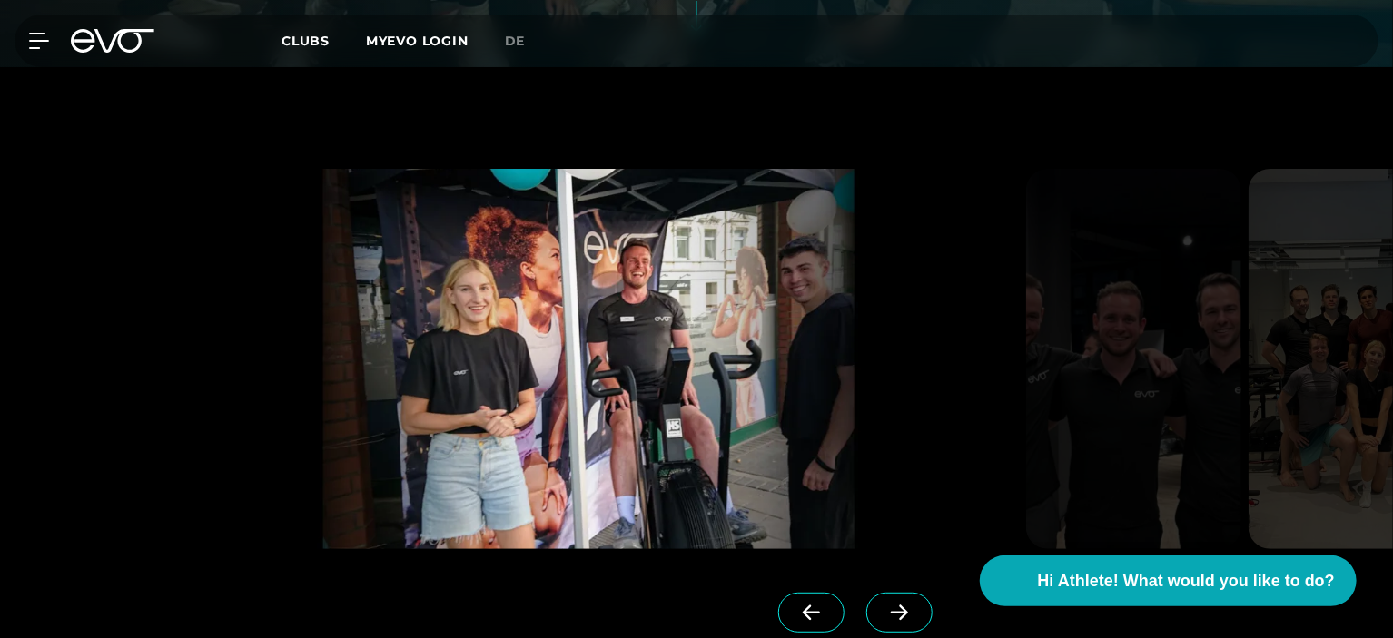
click at [896, 593] on span at bounding box center [899, 613] width 66 height 40
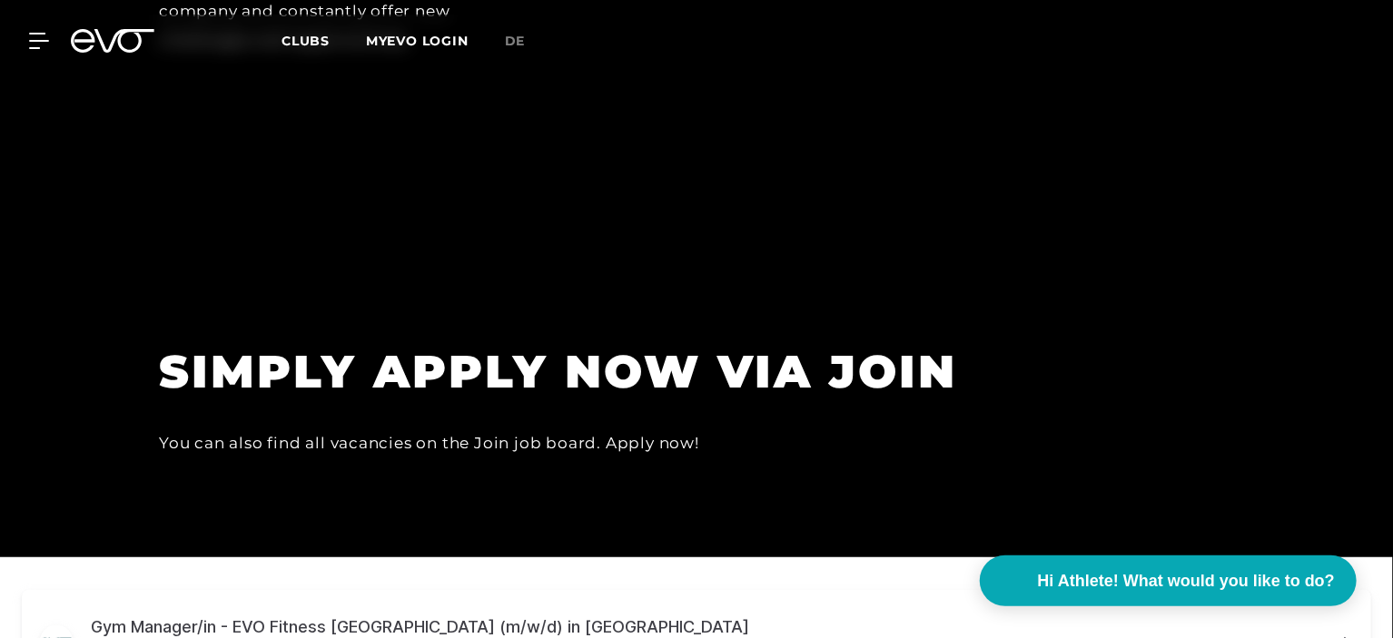
scroll to position [5008, 0]
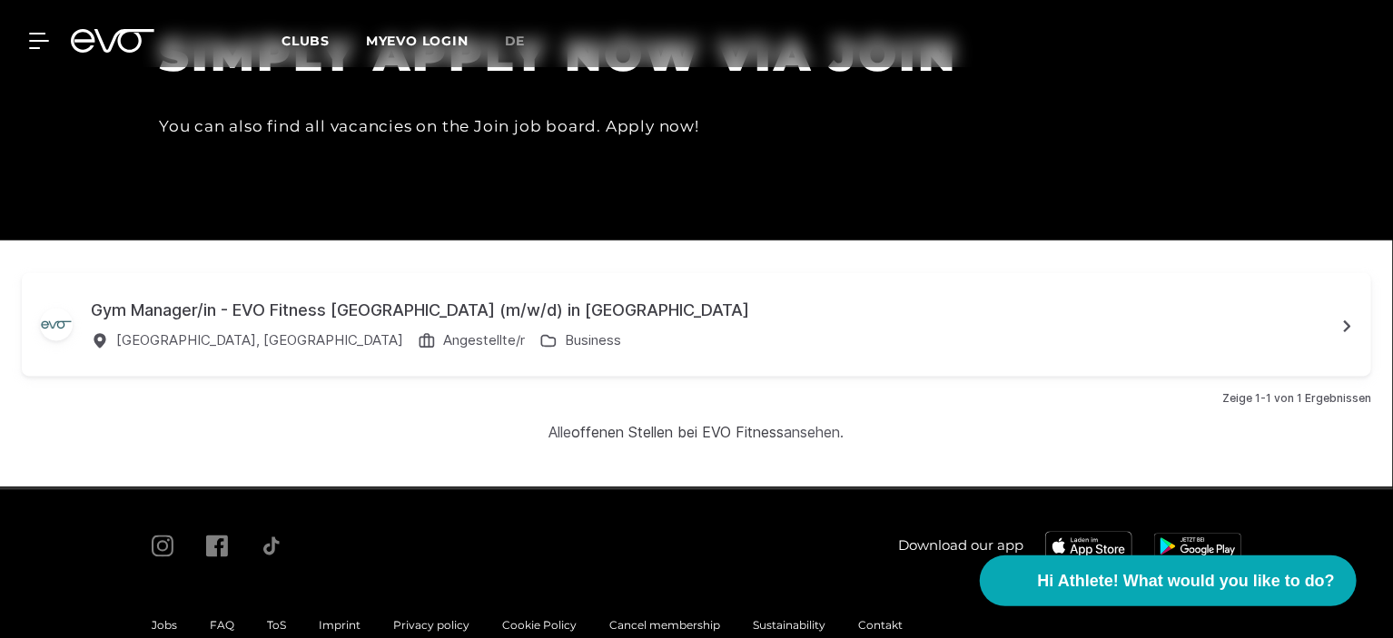
click at [607, 424] on link "offenen Stellen bei EVO Fitness" at bounding box center [678, 433] width 212 height 18
